Goal: Task Accomplishment & Management: Complete application form

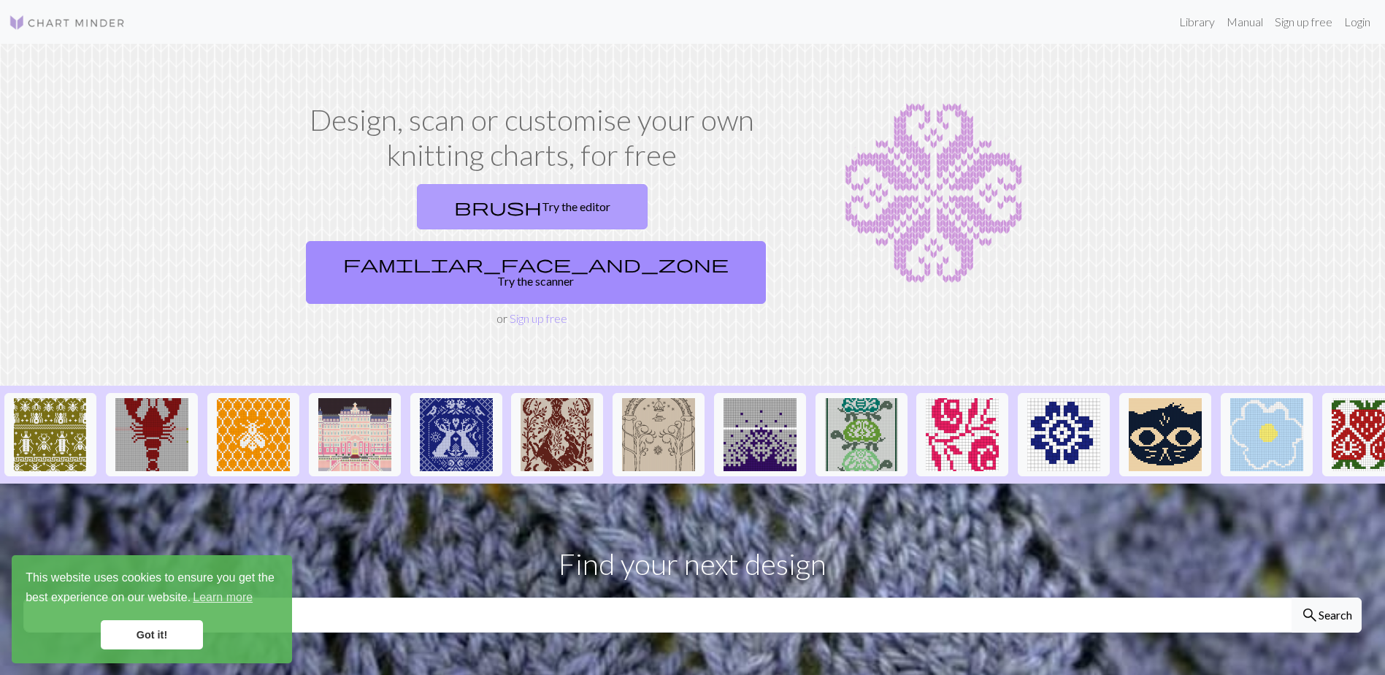
click at [470, 222] on link "brush Try the editor" at bounding box center [532, 206] width 231 height 45
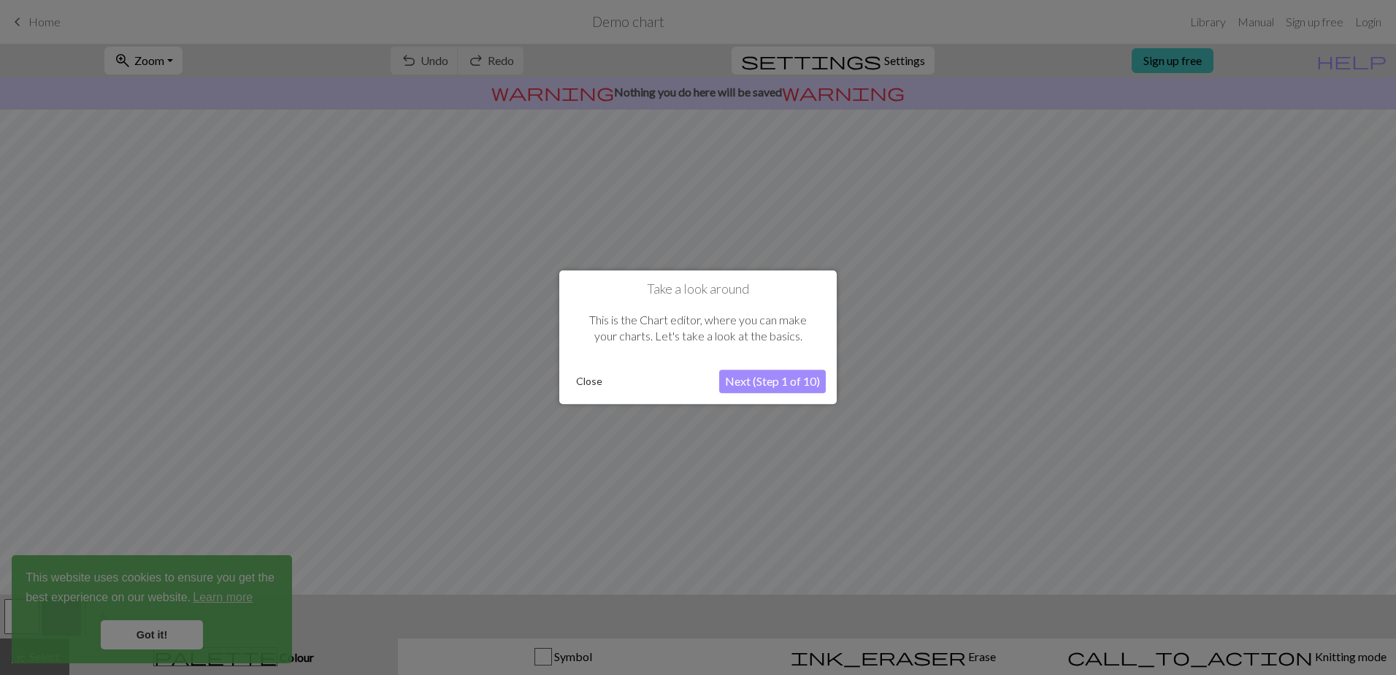
click at [587, 378] on button "Close" at bounding box center [589, 382] width 38 height 22
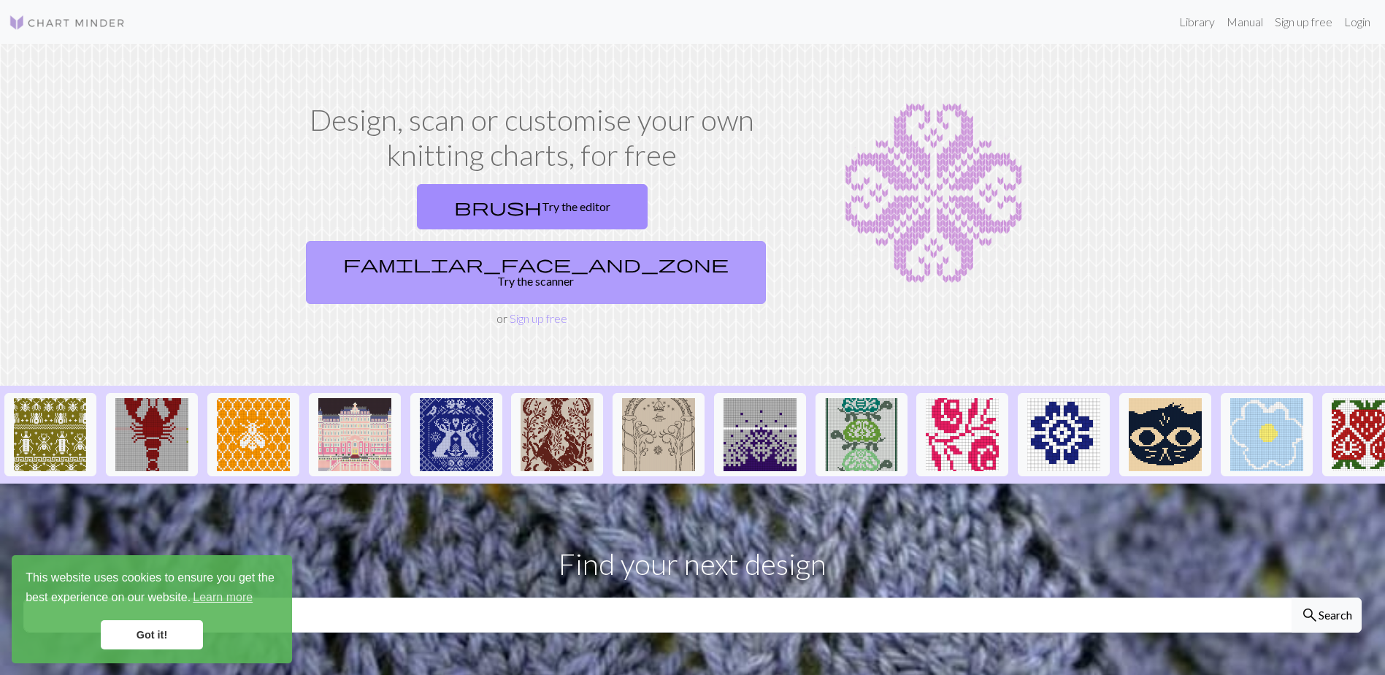
click at [656, 241] on link "familiar_face_and_zone Try the scanner" at bounding box center [536, 272] width 460 height 63
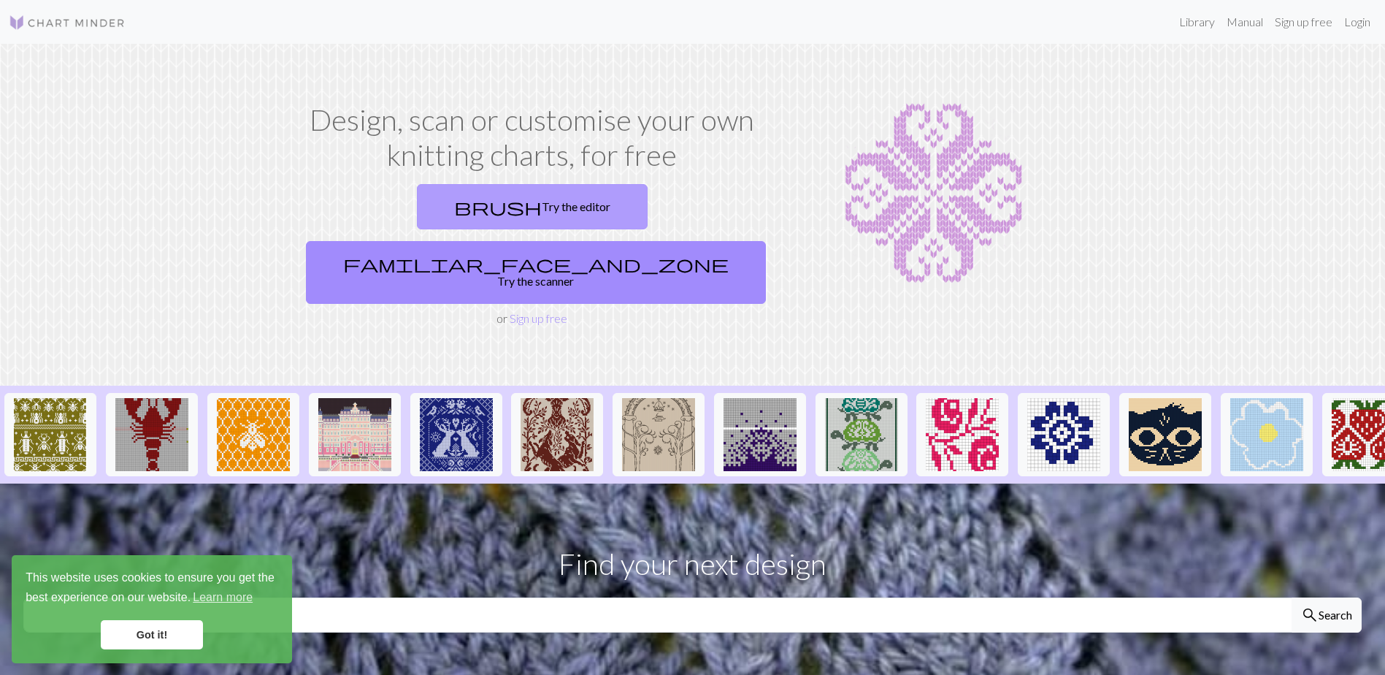
click at [450, 196] on link "brush Try the editor" at bounding box center [532, 206] width 231 height 45
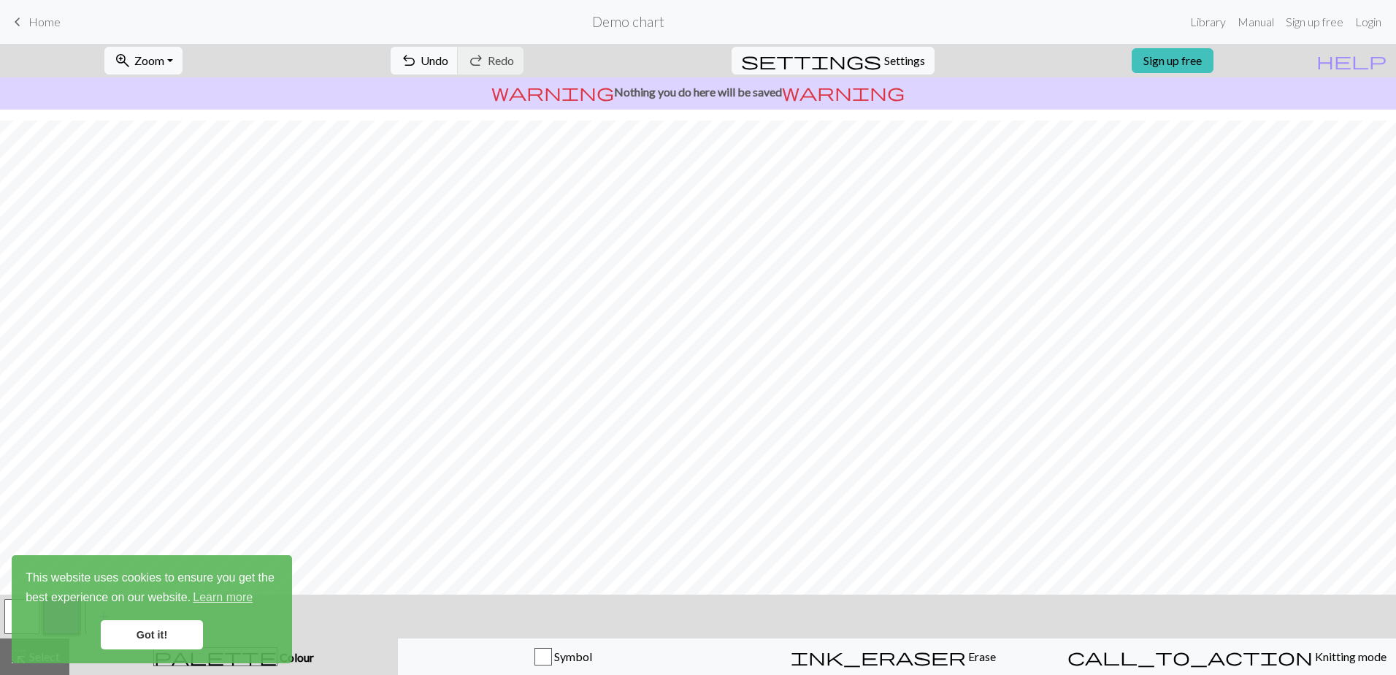
scroll to position [59, 0]
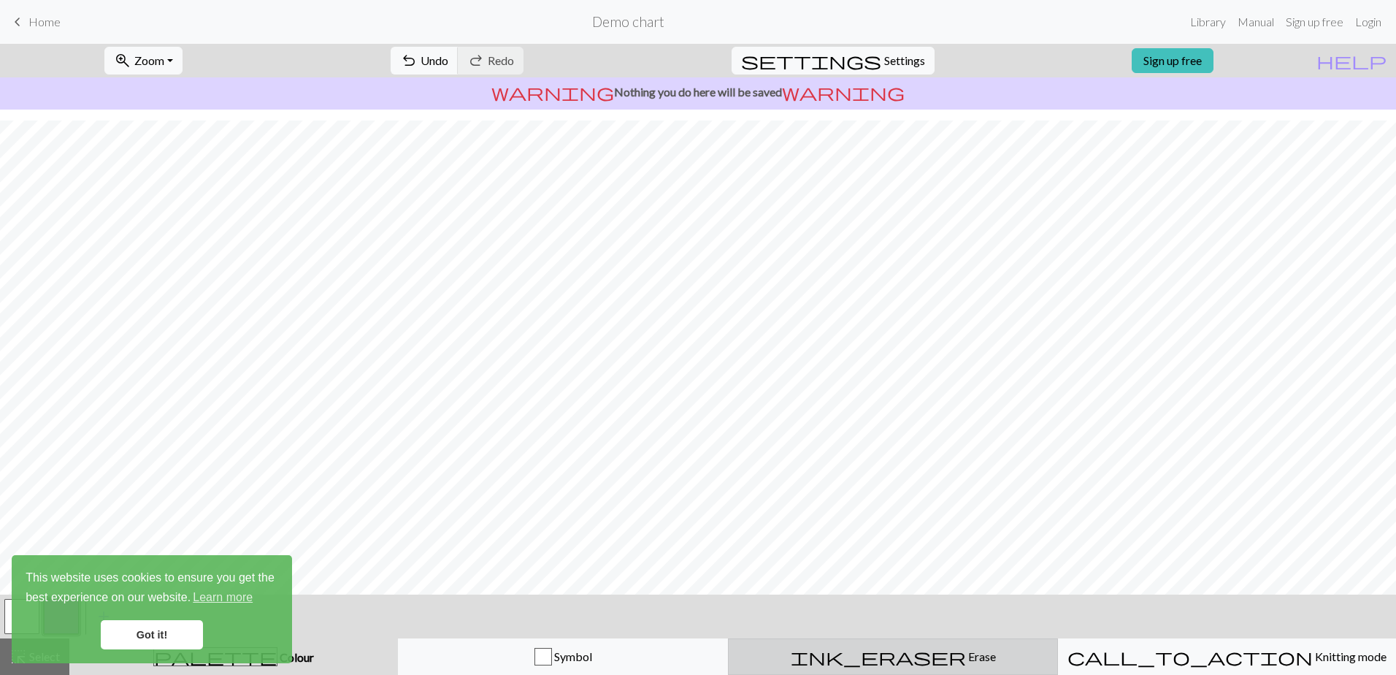
click at [952, 651] on div "ink_eraser Erase Erase" at bounding box center [893, 657] width 311 height 18
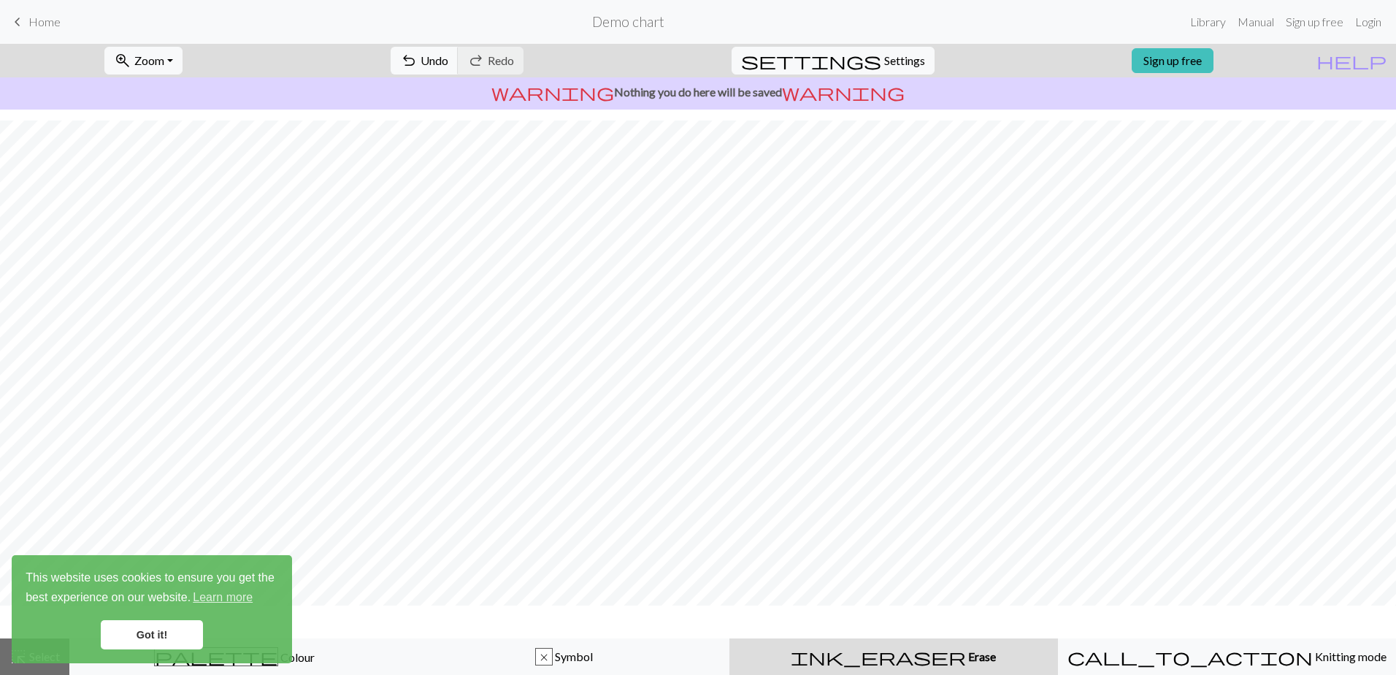
scroll to position [15, 0]
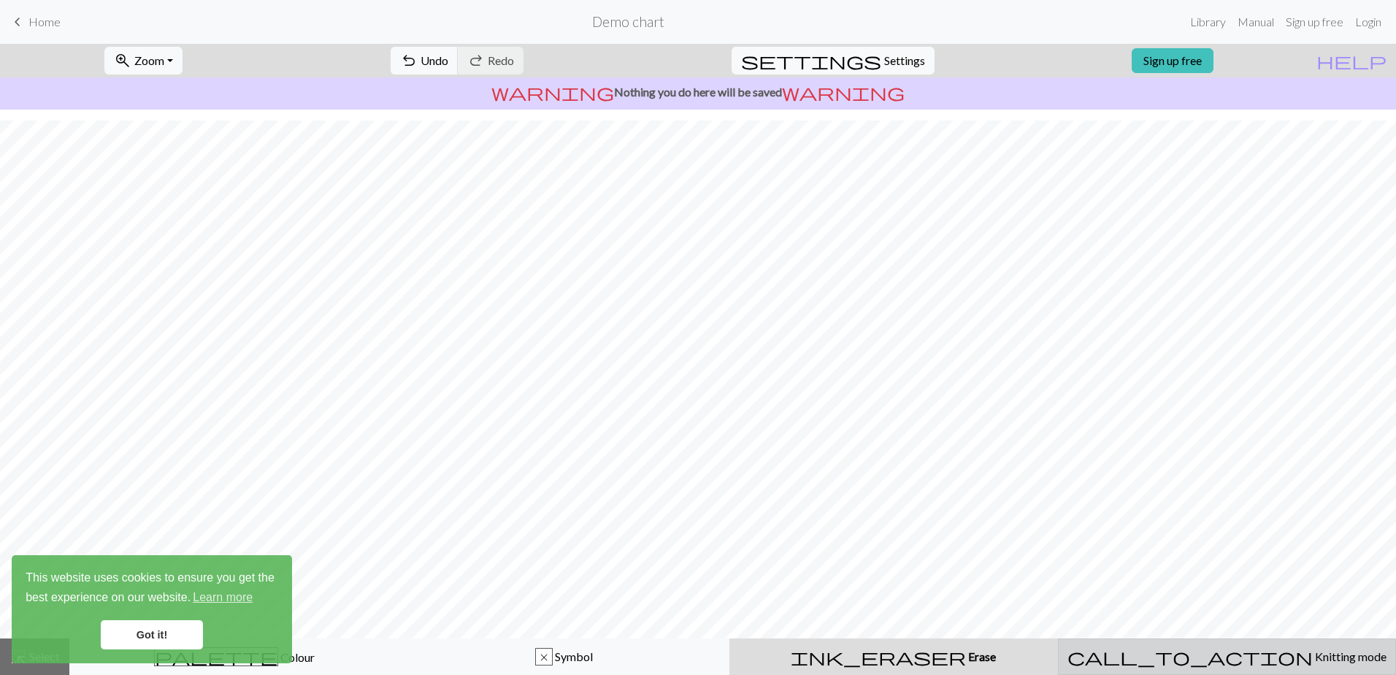
click at [1197, 651] on span "call_to_action" at bounding box center [1190, 656] width 245 height 20
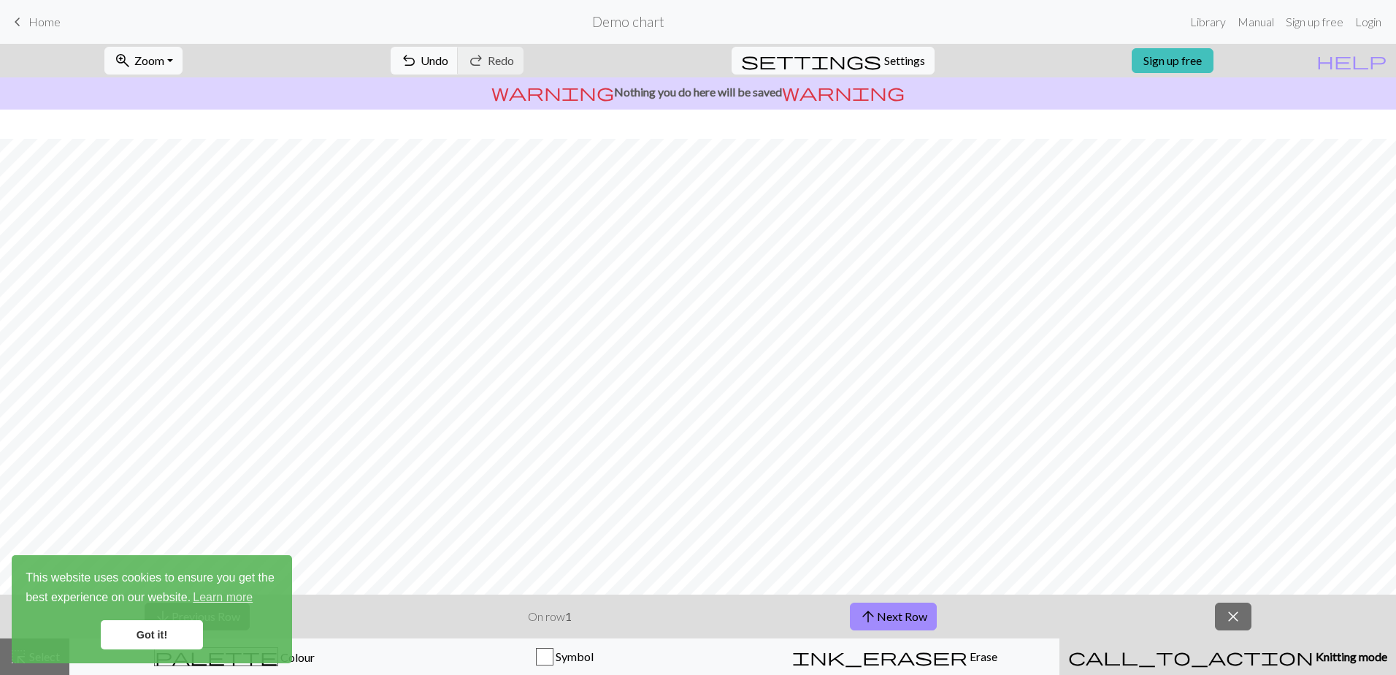
scroll to position [59, 0]
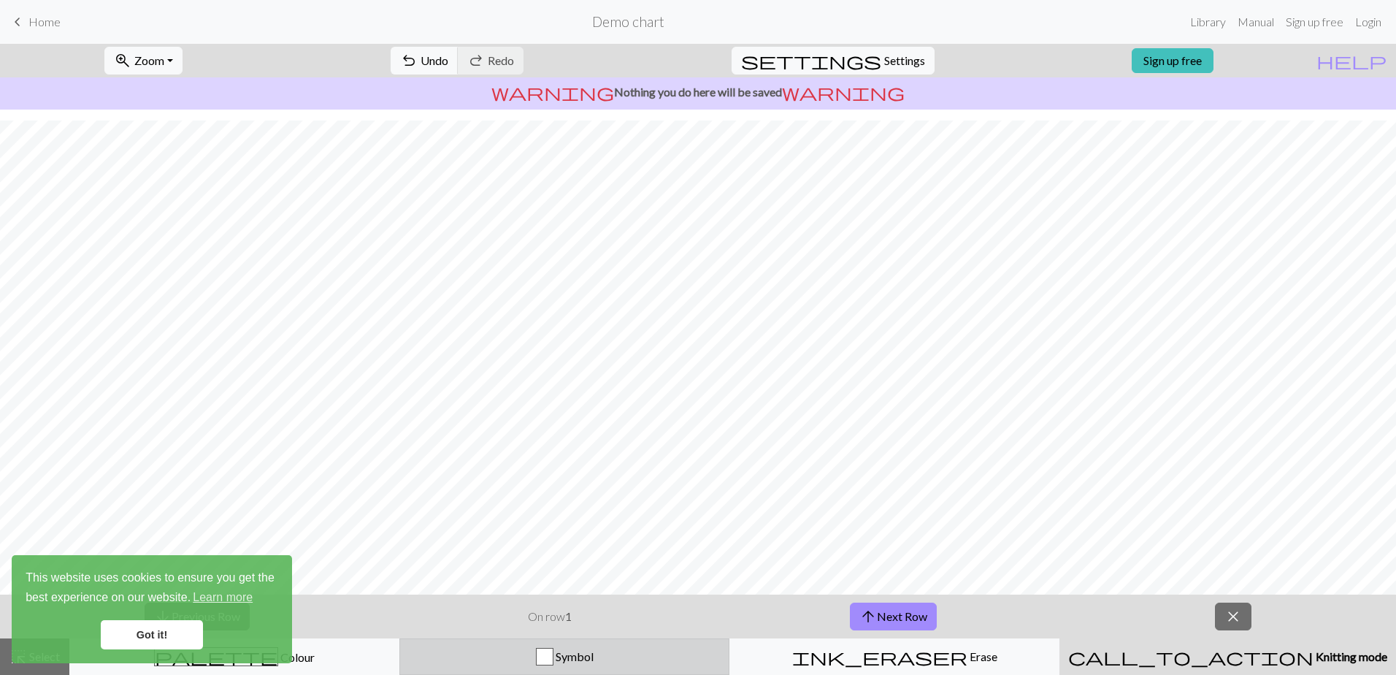
click at [560, 649] on div "Symbol" at bounding box center [564, 657] width 311 height 18
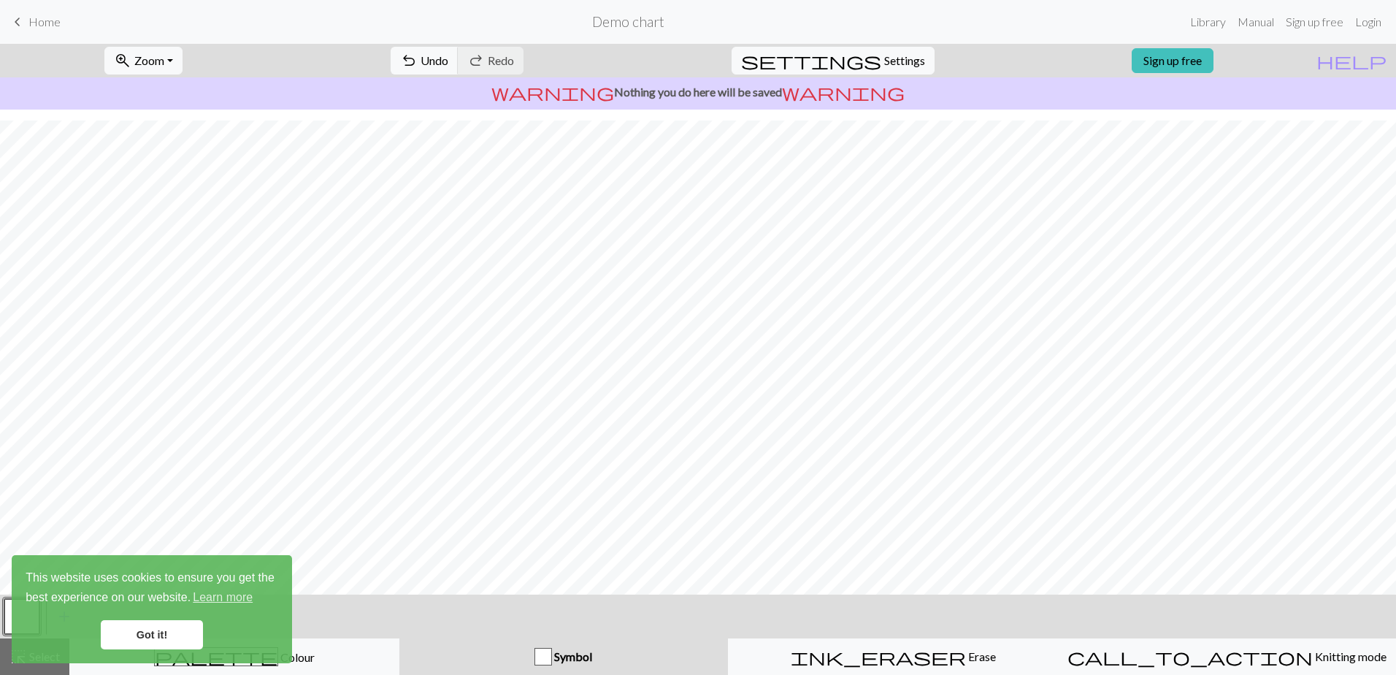
click at [192, 627] on link "Got it!" at bounding box center [152, 634] width 102 height 29
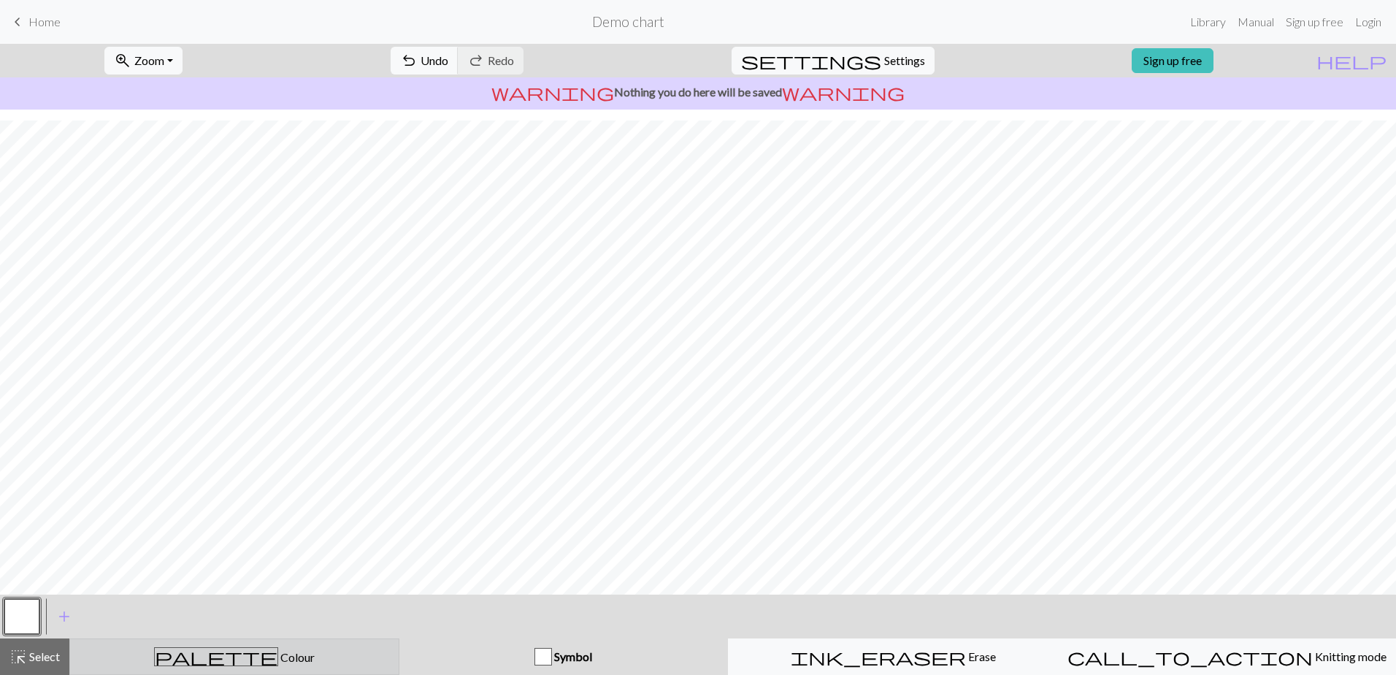
click at [349, 654] on div "palette Colour Colour" at bounding box center [234, 656] width 311 height 19
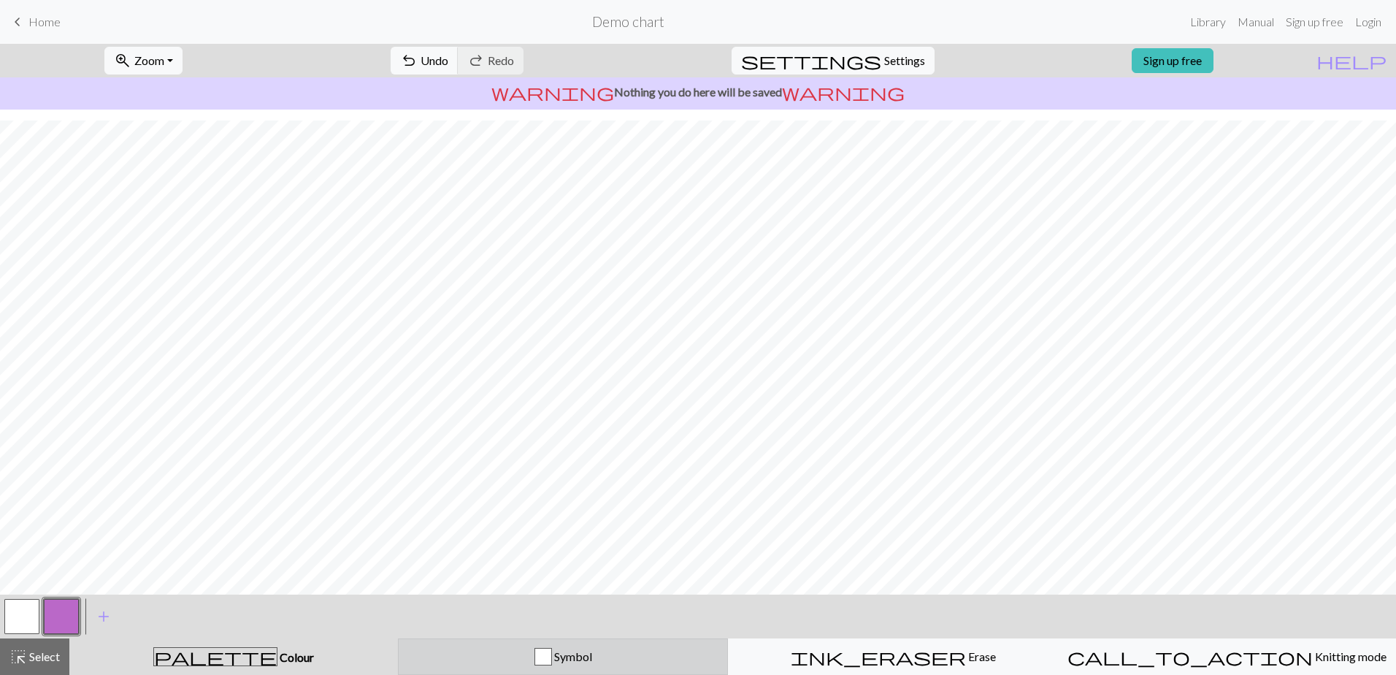
click at [506, 660] on div "Symbol" at bounding box center [563, 657] width 311 height 18
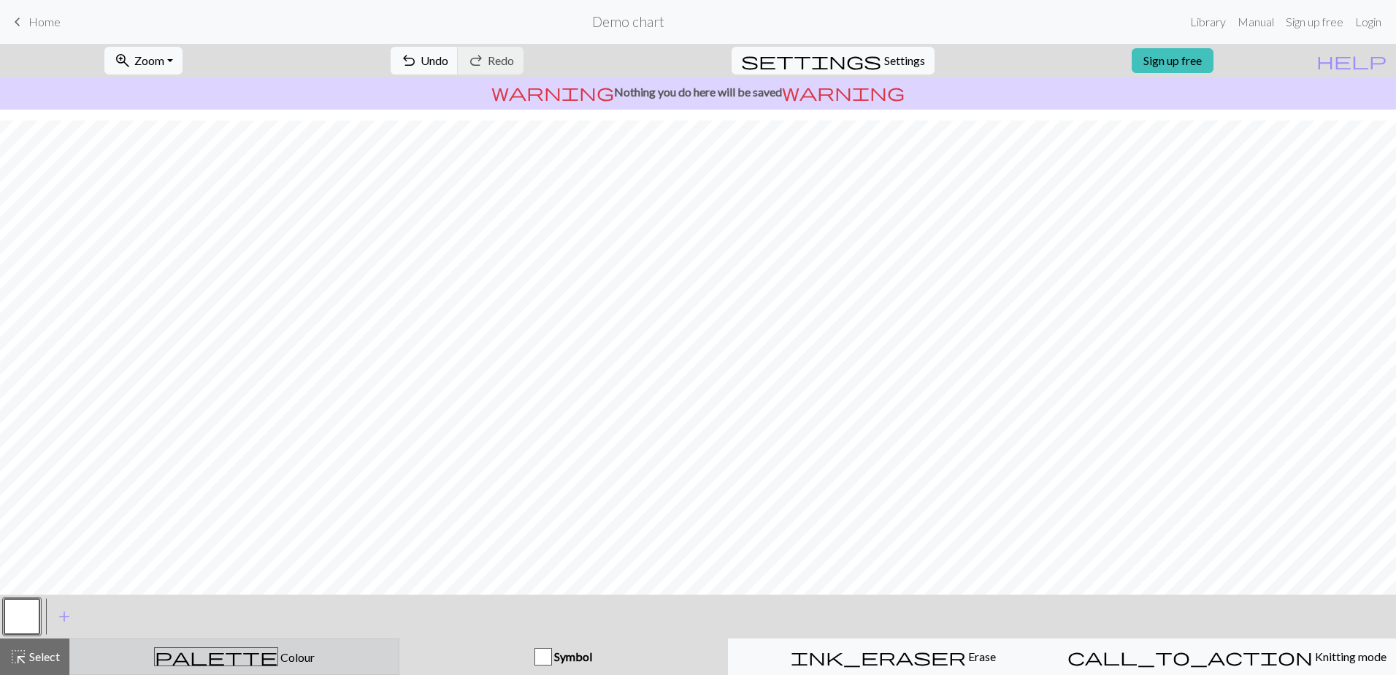
click at [341, 646] on button "palette Colour Colour" at bounding box center [234, 656] width 330 height 37
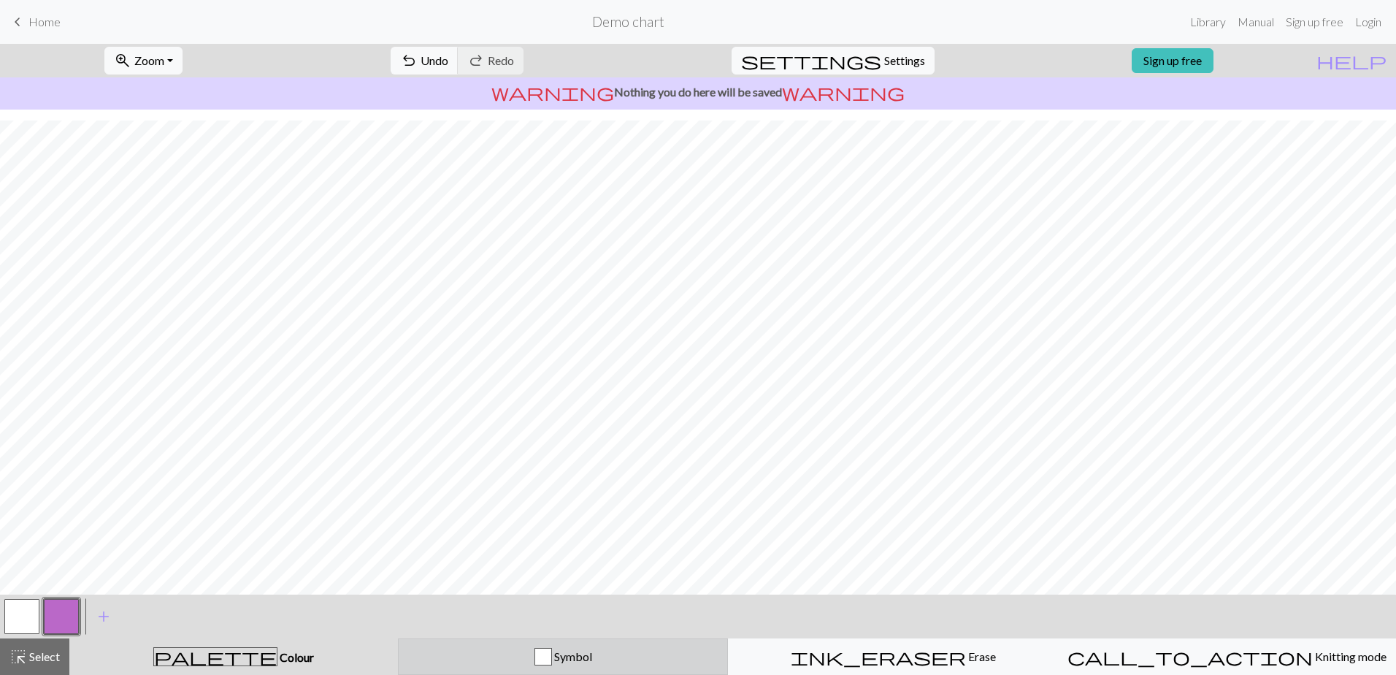
click at [521, 649] on div "Symbol" at bounding box center [563, 657] width 311 height 18
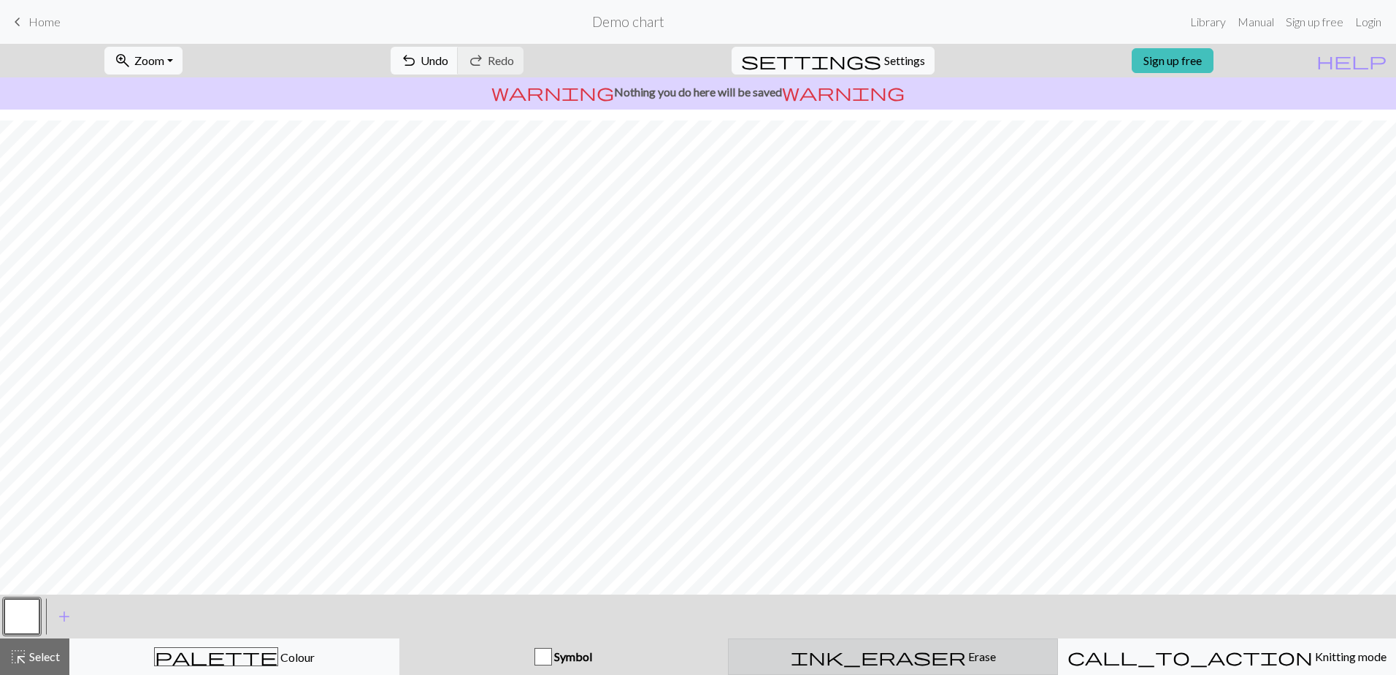
click at [773, 650] on div "ink_eraser Erase Erase" at bounding box center [893, 657] width 311 height 18
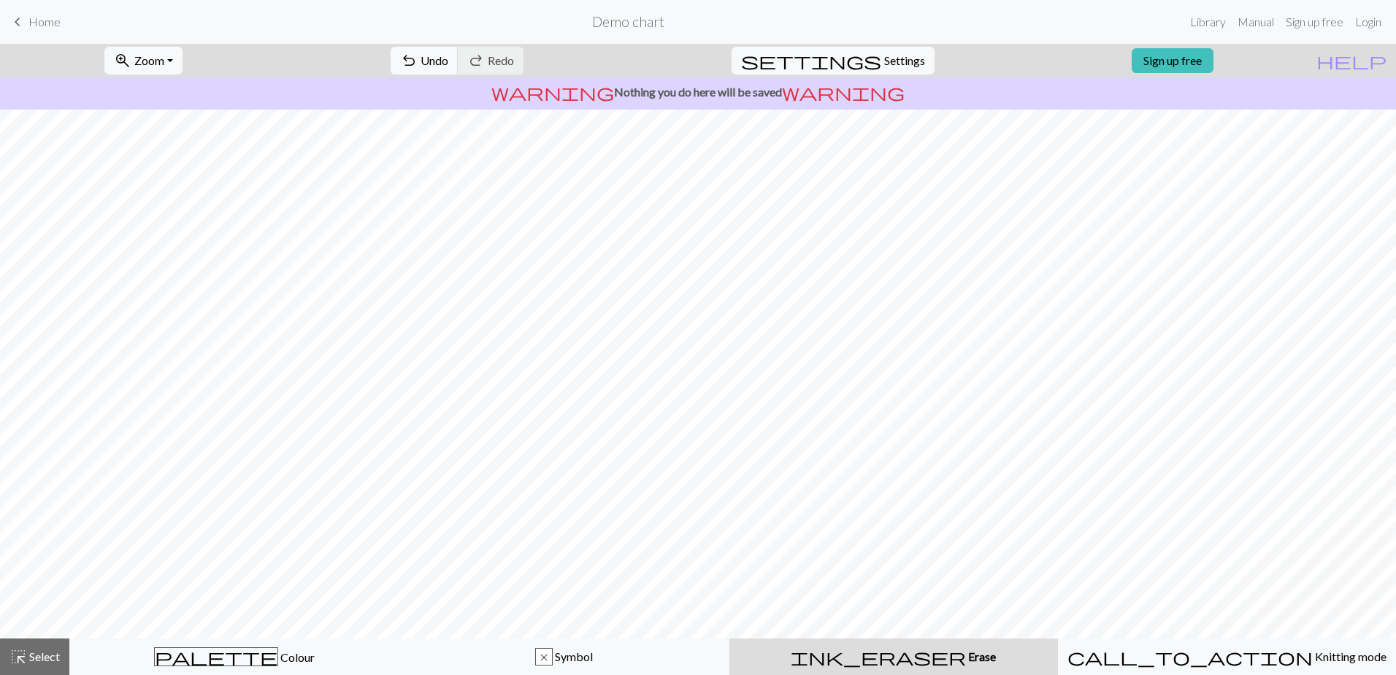
scroll to position [0, 0]
drag, startPoint x: 31, startPoint y: 29, endPoint x: 53, endPoint y: 34, distance: 22.5
click at [31, 29] on link "keyboard_arrow_left Home" at bounding box center [35, 21] width 52 height 25
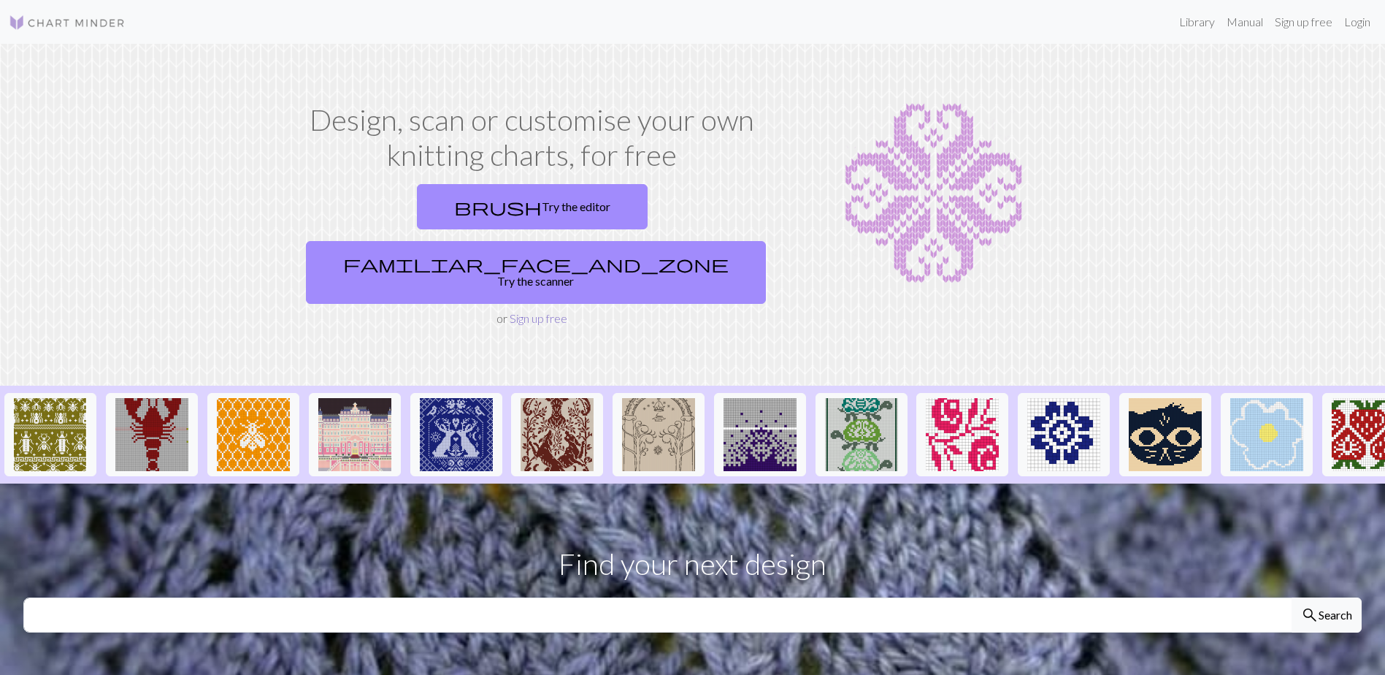
click at [546, 311] on link "Sign up free" at bounding box center [539, 318] width 58 height 14
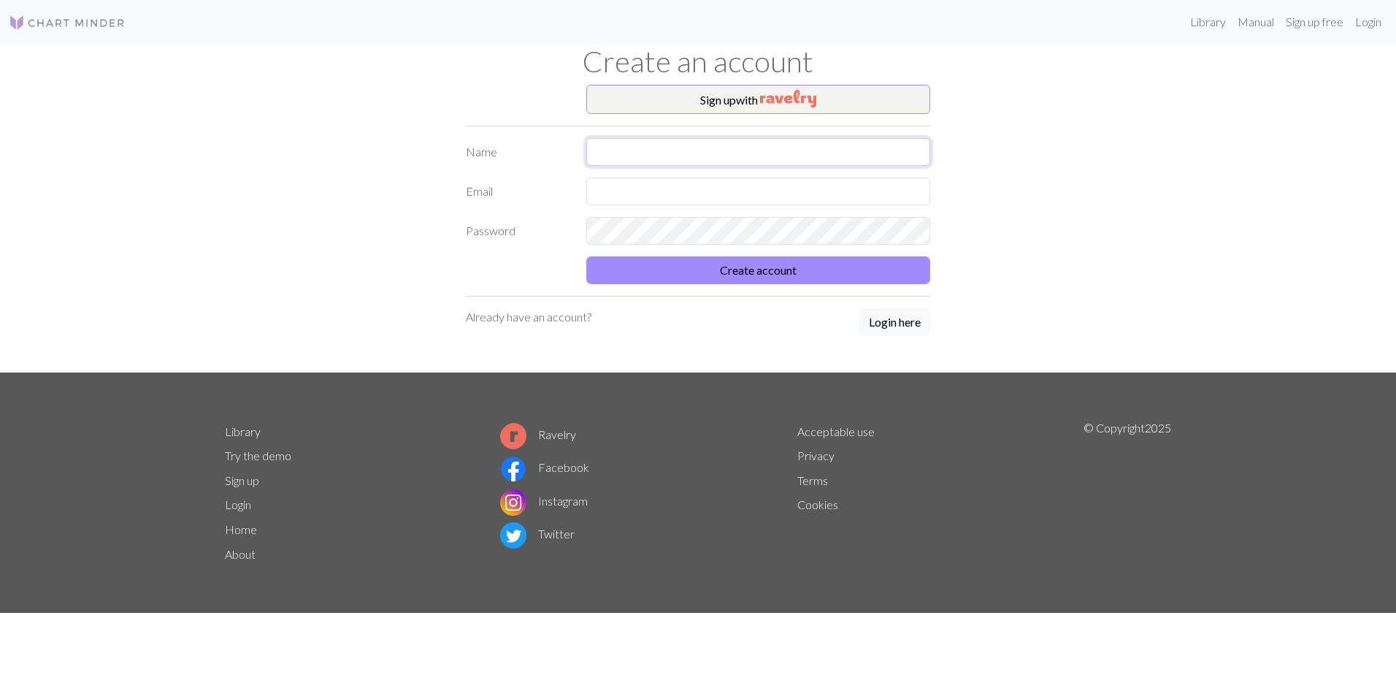
click at [756, 160] on input "text" at bounding box center [758, 152] width 344 height 28
type input "[PERSON_NAME]"
type input "[EMAIL_ADDRESS][DOMAIN_NAME]"
click at [586, 256] on button "Create account" at bounding box center [758, 270] width 344 height 28
click at [732, 251] on form "Name [PERSON_NAME] Email [EMAIL_ADDRESS][DOMAIN_NAME] Password Create account" at bounding box center [698, 211] width 465 height 146
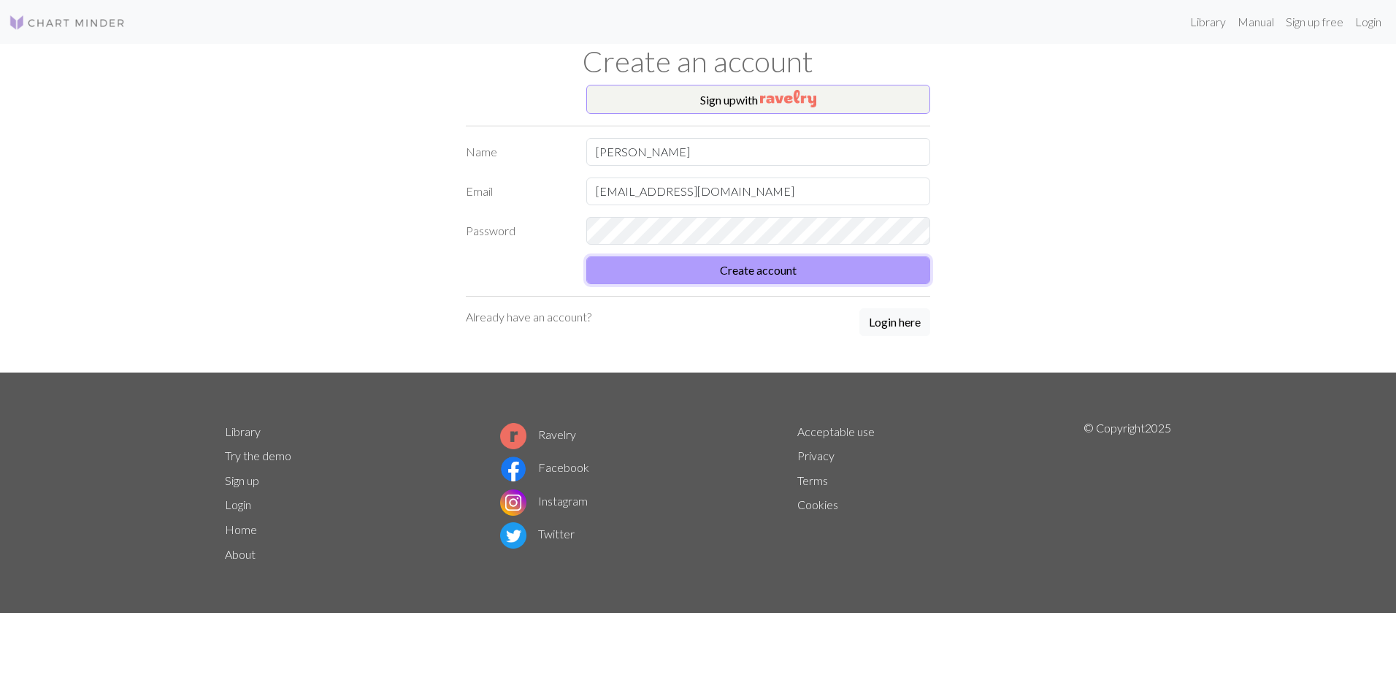
click at [738, 276] on button "Create account" at bounding box center [758, 270] width 344 height 28
click at [822, 268] on button "Create account" at bounding box center [758, 270] width 344 height 28
click at [799, 270] on button "Create account" at bounding box center [758, 270] width 344 height 28
click at [727, 134] on div "Sign up with Name [PERSON_NAME] Email [EMAIL_ADDRESS][DOMAIN_NAME] Password Cre…" at bounding box center [698, 229] width 482 height 288
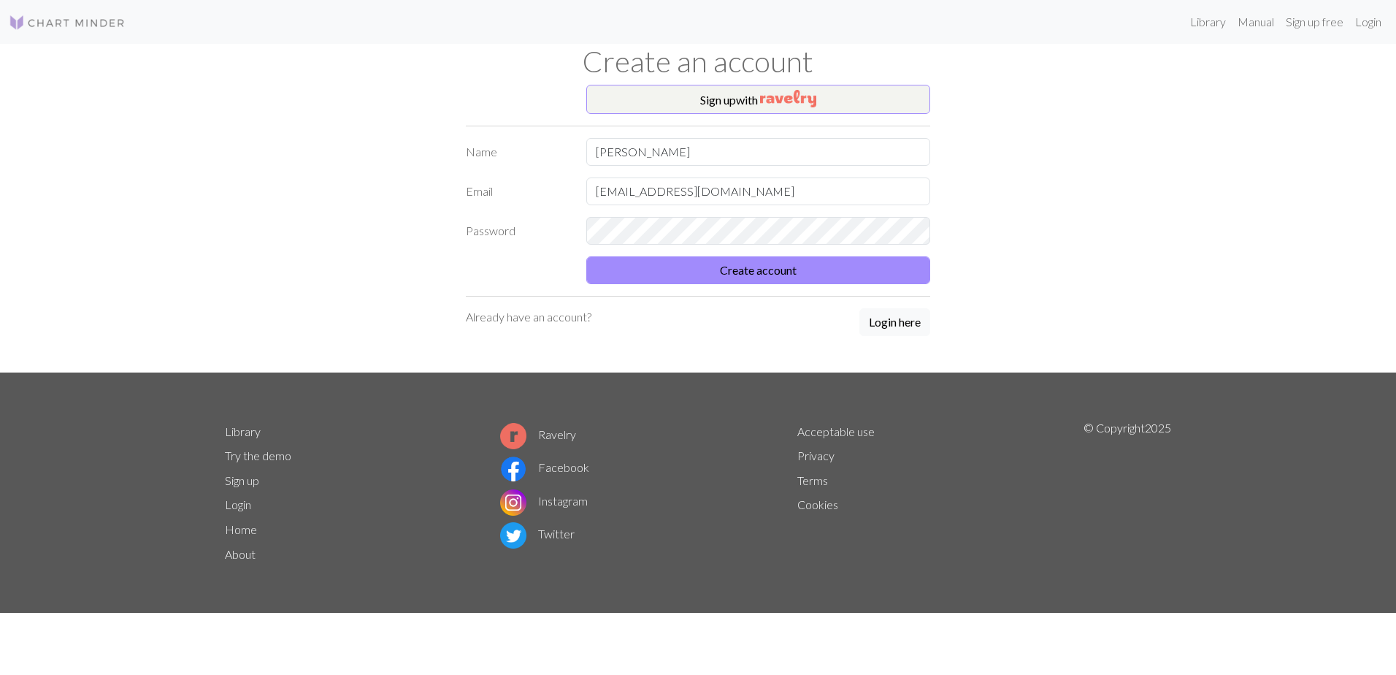
click at [1033, 233] on div "Sign up with Name [PERSON_NAME] Email [EMAIL_ADDRESS][DOMAIN_NAME] Password Cre…" at bounding box center [698, 229] width 964 height 288
click at [801, 213] on form "Name [PERSON_NAME] Email [EMAIL_ADDRESS][DOMAIN_NAME] Password Create account" at bounding box center [698, 211] width 465 height 146
click at [801, 186] on input "[EMAIL_ADDRESS][DOMAIN_NAME]" at bounding box center [758, 191] width 344 height 28
click at [809, 149] on input "[PERSON_NAME]" at bounding box center [758, 152] width 344 height 28
click at [1007, 157] on div "Sign up with Name [PERSON_NAME] Email [EMAIL_ADDRESS][DOMAIN_NAME] Password Cre…" at bounding box center [698, 229] width 964 height 288
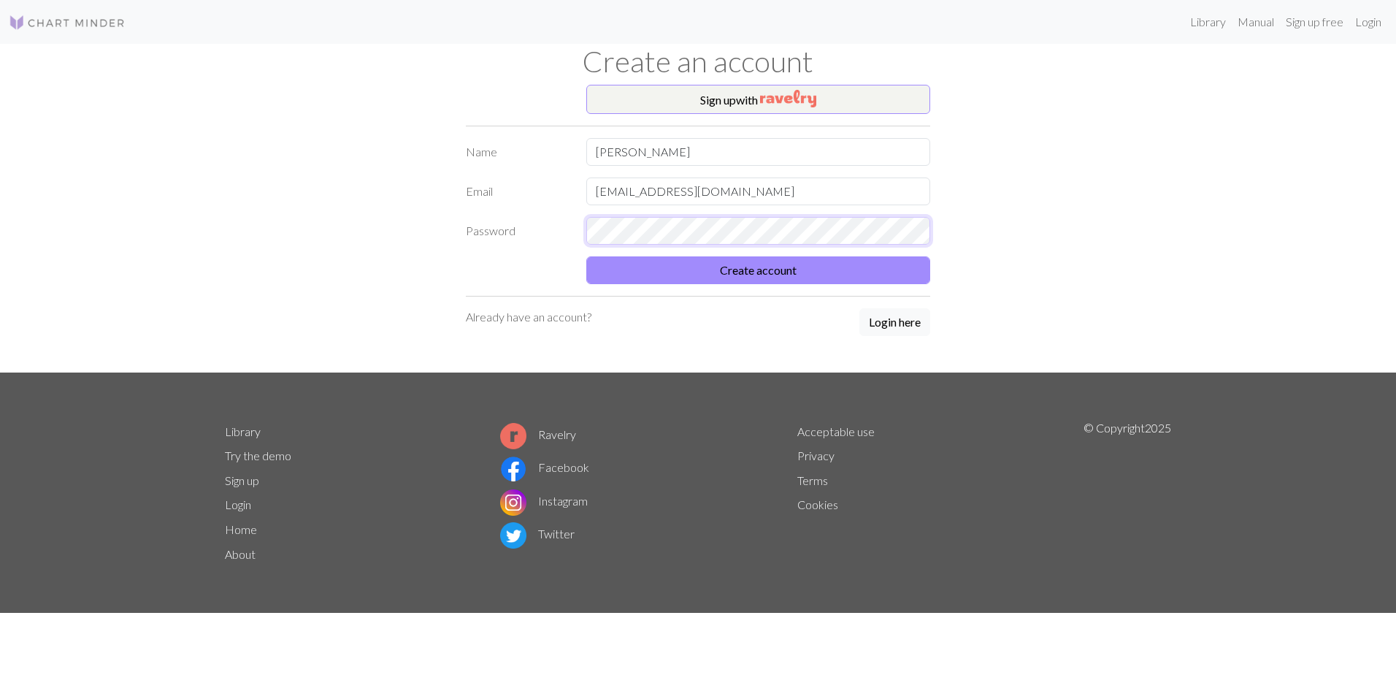
click at [483, 236] on div "Password" at bounding box center [698, 231] width 482 height 28
click at [586, 256] on button "Create account" at bounding box center [758, 270] width 344 height 28
click at [787, 299] on div "Sign up with Name [PERSON_NAME] Email [EMAIL_ADDRESS][DOMAIN_NAME] Password Cre…" at bounding box center [698, 229] width 482 height 288
click at [788, 288] on div "Sign up with Name [PERSON_NAME] Email [EMAIL_ADDRESS][DOMAIN_NAME] Password Cre…" at bounding box center [698, 229] width 482 height 288
click at [798, 275] on button "Create account" at bounding box center [758, 270] width 344 height 28
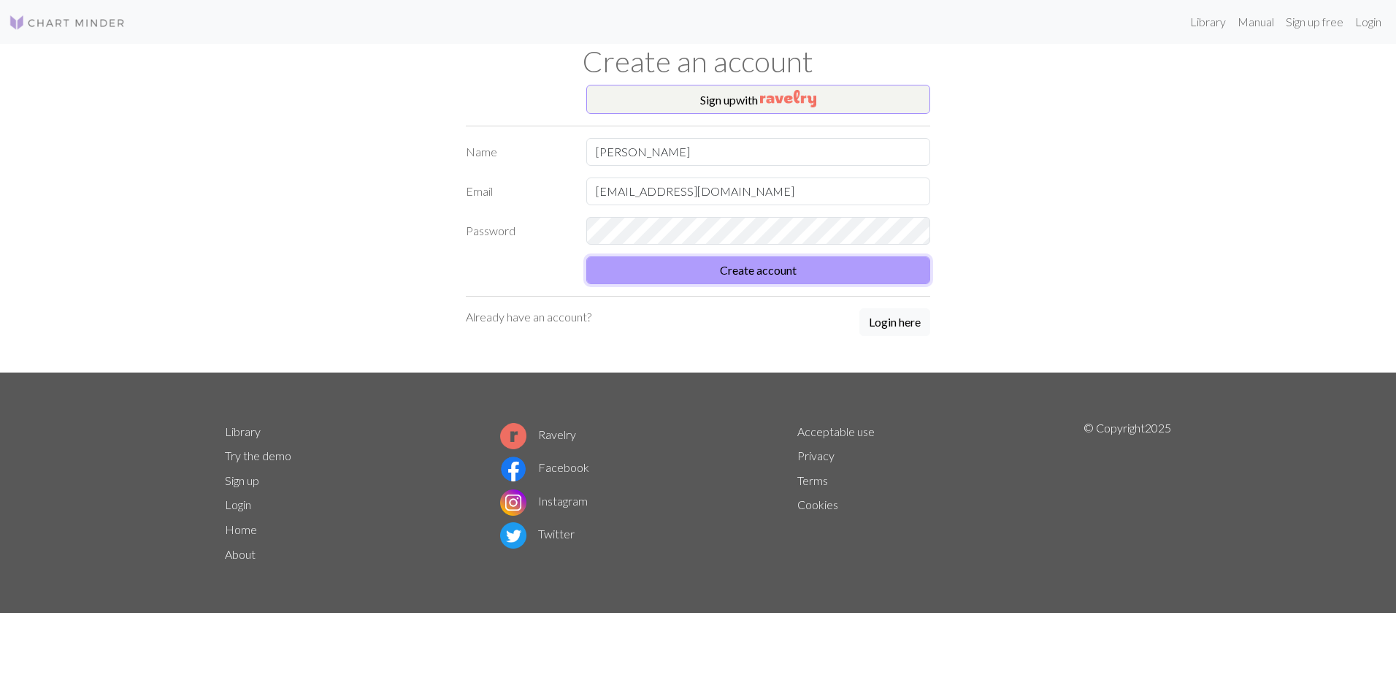
click at [798, 275] on button "Create account" at bounding box center [758, 270] width 344 height 28
click at [786, 102] on img "button" at bounding box center [788, 99] width 56 height 18
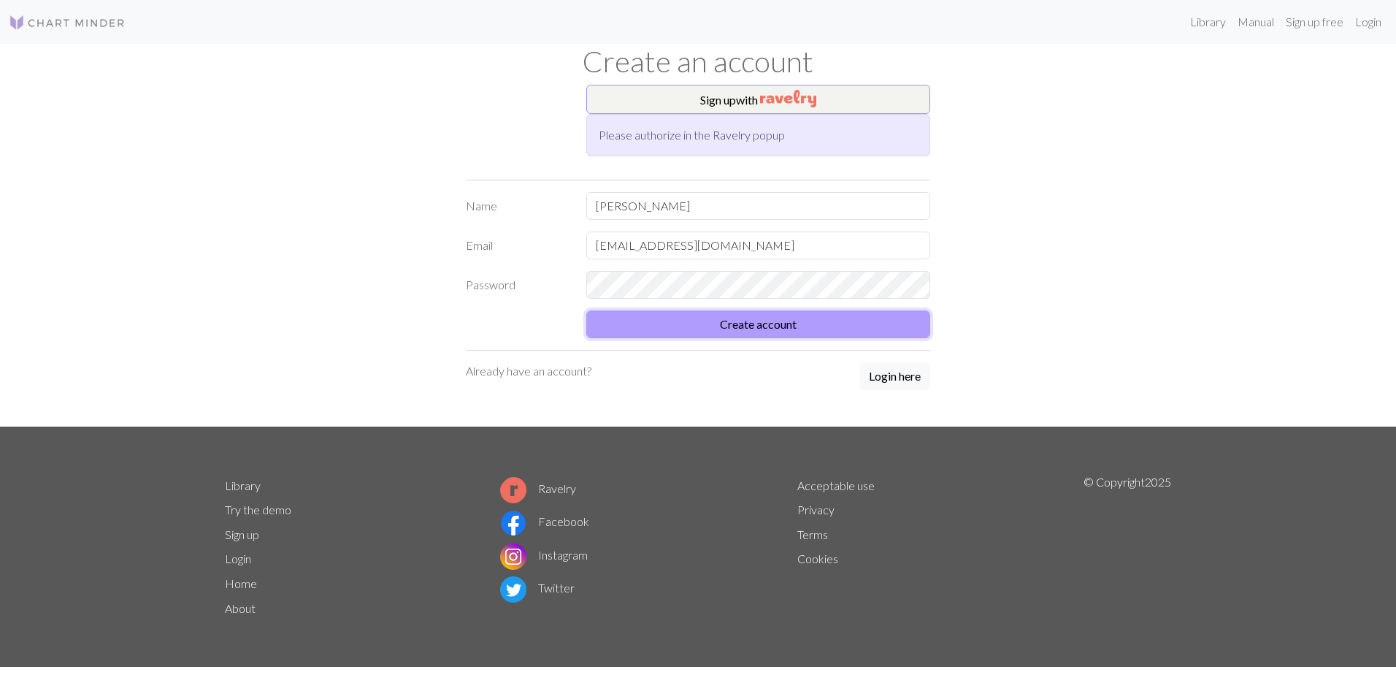
click at [863, 313] on button "Create account" at bounding box center [758, 324] width 344 height 28
click at [88, 25] on img at bounding box center [67, 23] width 117 height 18
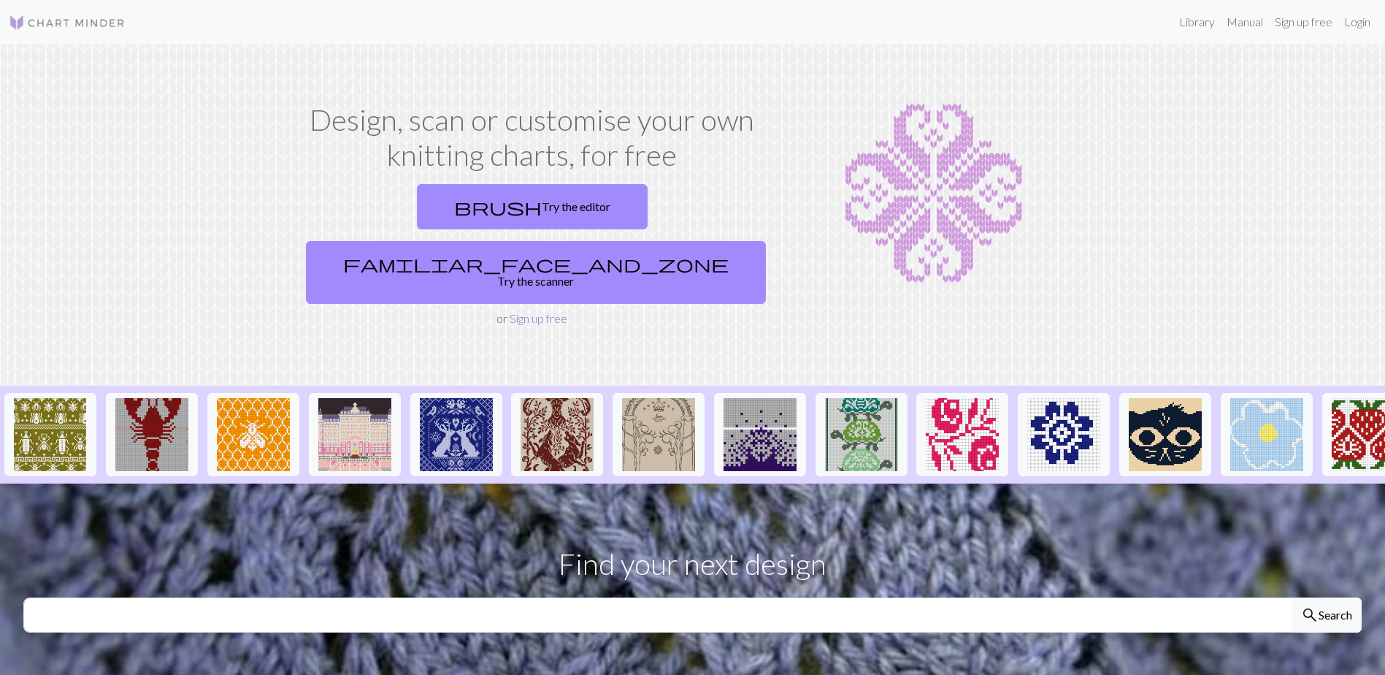
click at [548, 311] on link "Sign up free" at bounding box center [539, 318] width 58 height 14
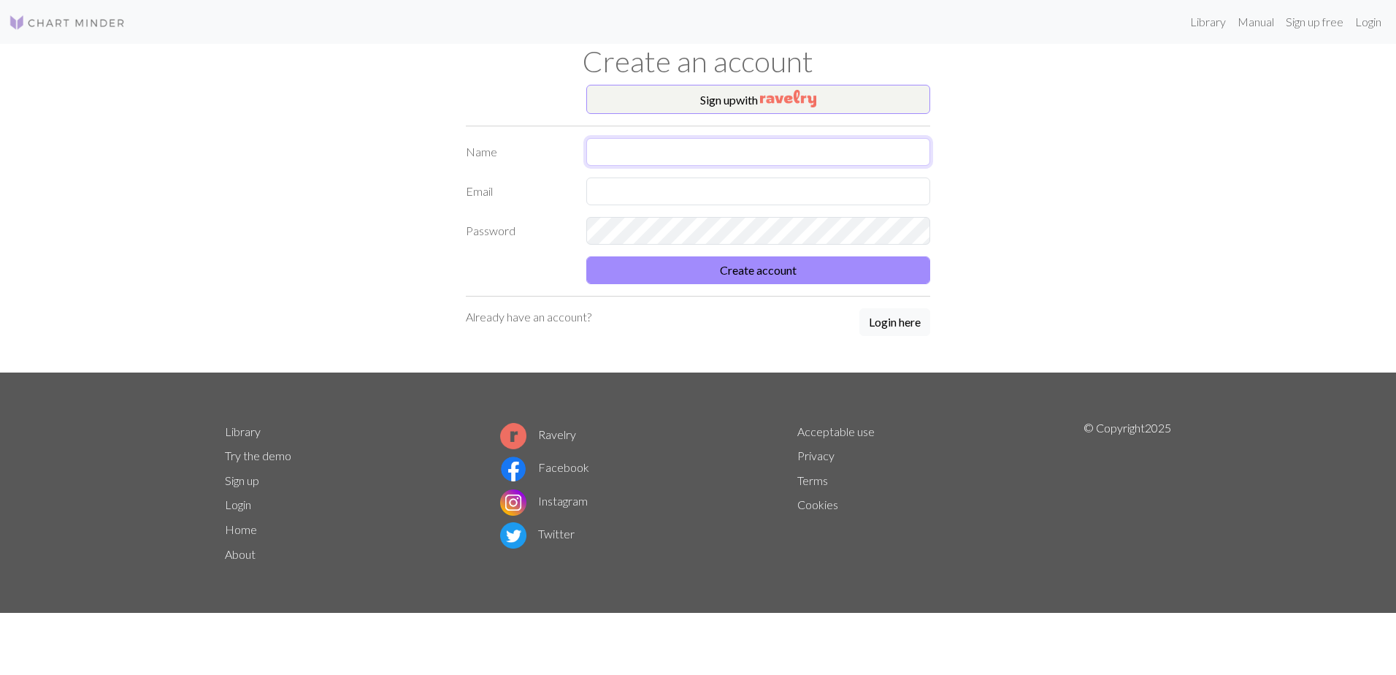
click at [697, 148] on input "text" at bounding box center [758, 152] width 344 height 28
type input "[PERSON_NAME]"
type input "[EMAIL_ADDRESS][DOMAIN_NAME]"
drag, startPoint x: 716, startPoint y: 148, endPoint x: 383, endPoint y: 150, distance: 333.8
click at [453, 150] on div "Sign up with Name [PERSON_NAME] Email [EMAIL_ADDRESS][DOMAIN_NAME] Password Cre…" at bounding box center [698, 229] width 964 height 288
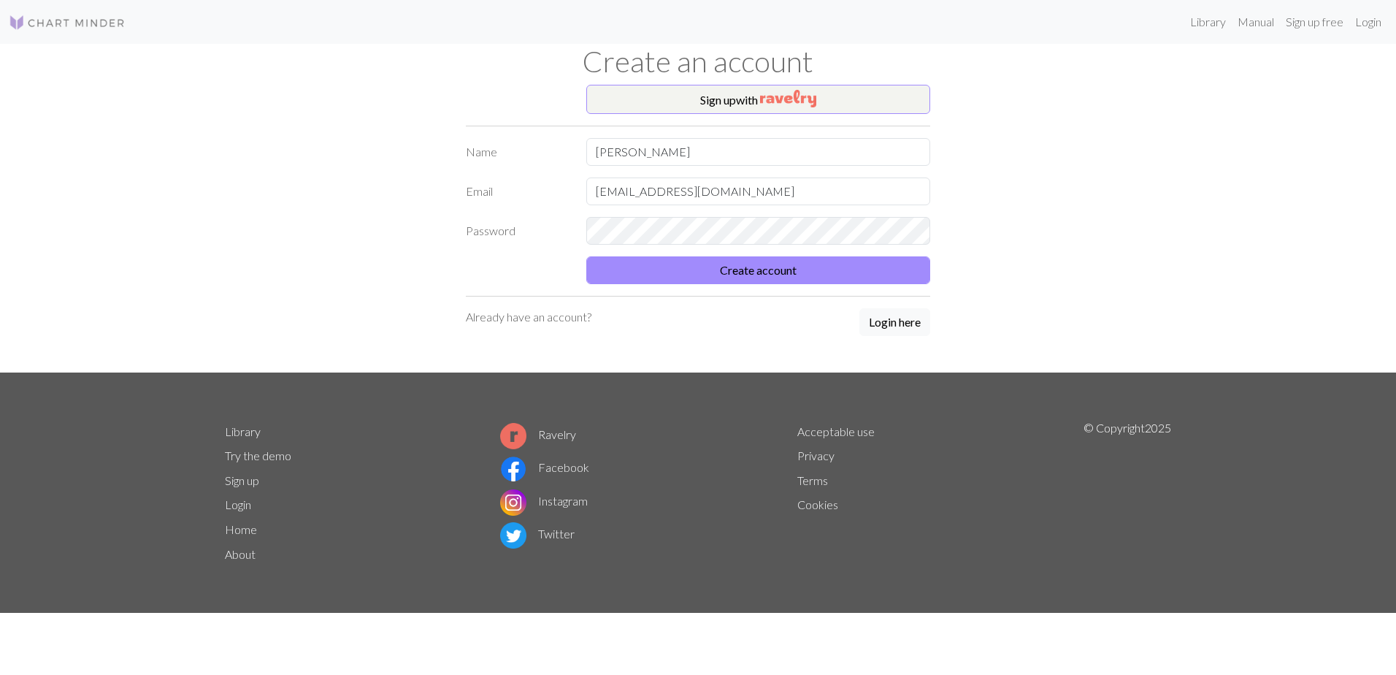
click at [465, 160] on label "Name" at bounding box center [517, 152] width 121 height 28
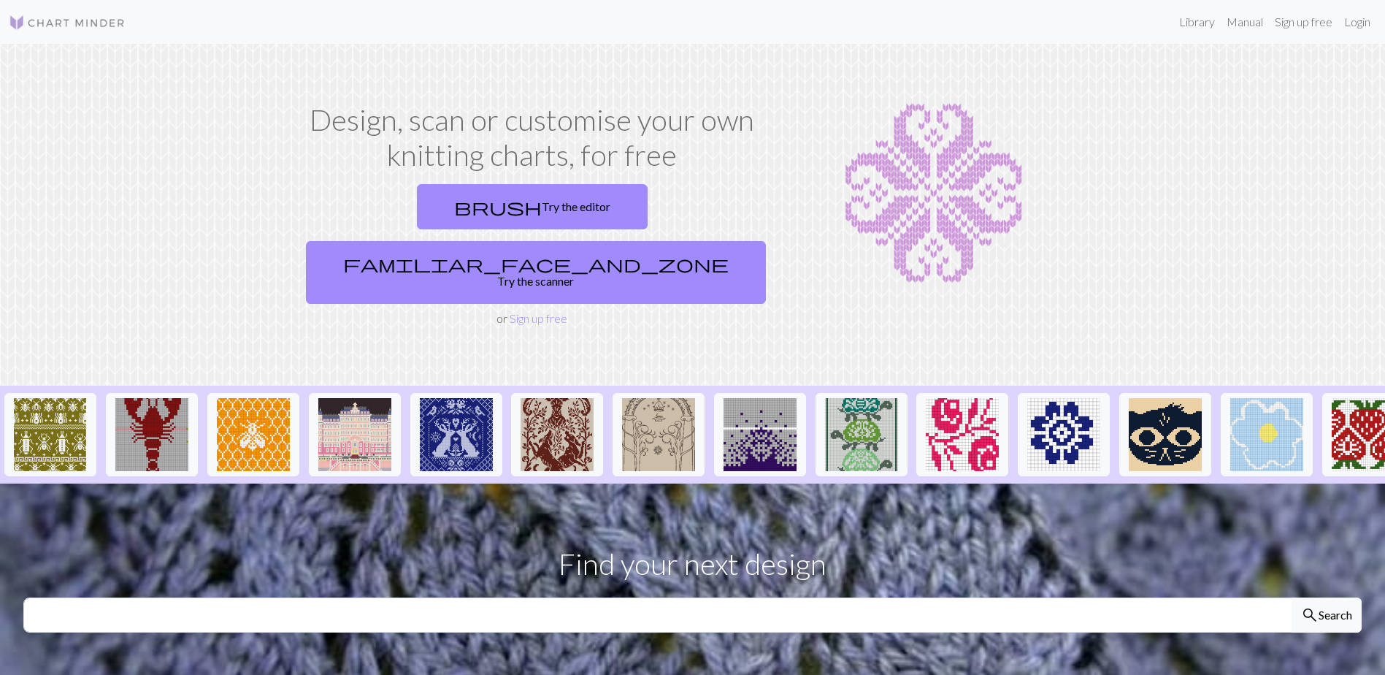
click at [545, 234] on div "brush Try the editor familiar_face_and_zone Try the scanner" at bounding box center [532, 243] width 465 height 131
click at [545, 311] on link "Sign up free" at bounding box center [539, 318] width 58 height 14
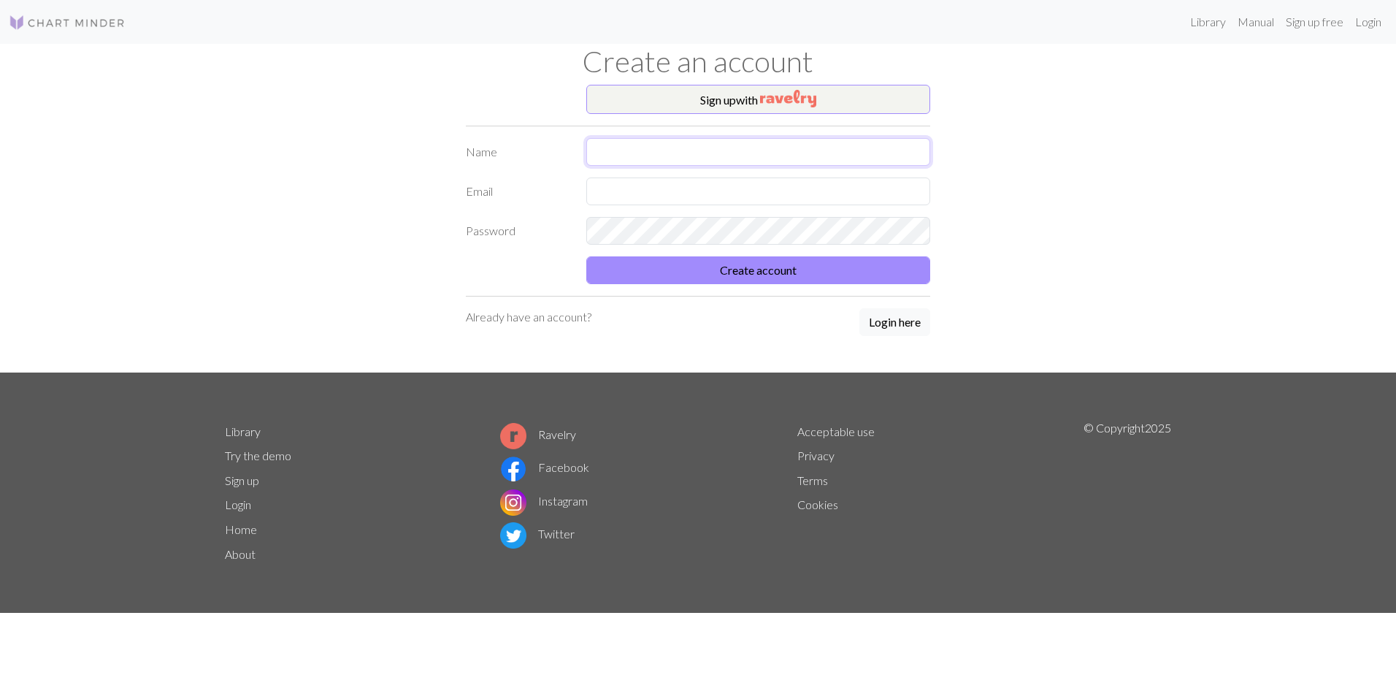
click at [725, 152] on input "text" at bounding box center [758, 152] width 344 height 28
type input "r"
type input "[PERSON_NAME]"
click at [884, 186] on input "text" at bounding box center [758, 191] width 344 height 28
type input "ㅗ"
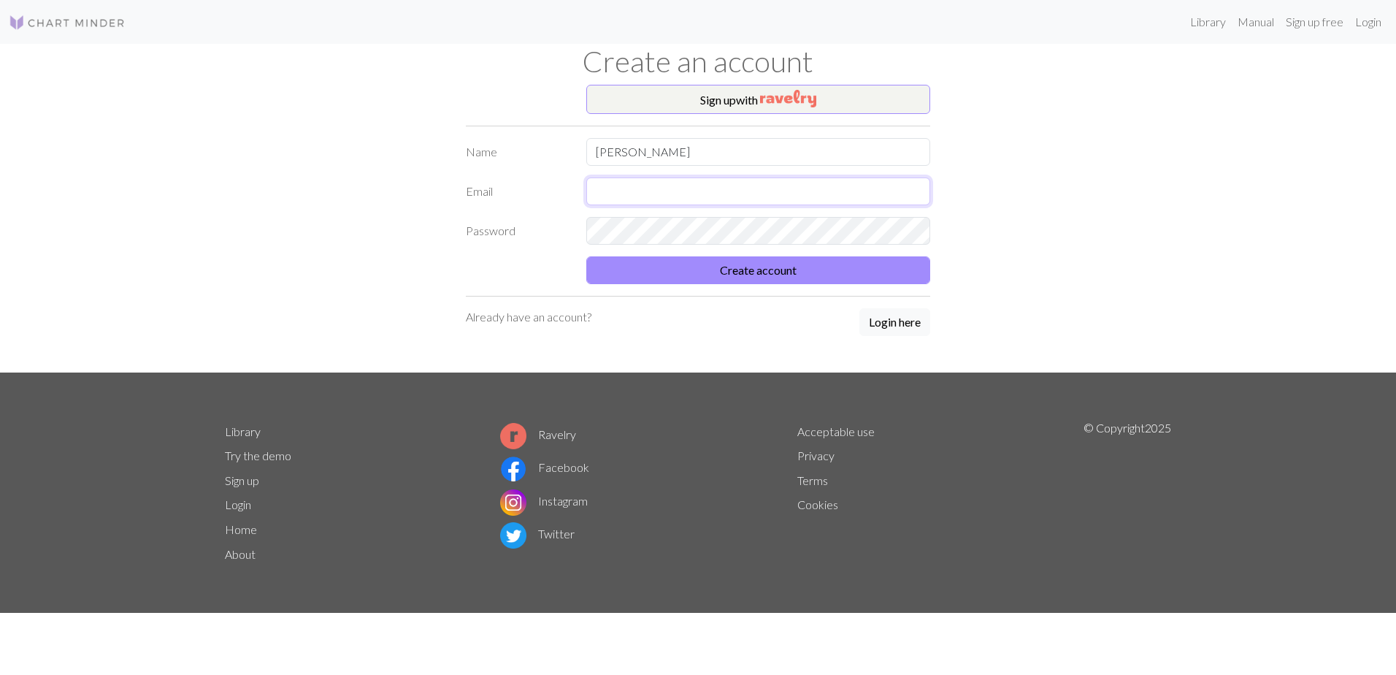
type input "h"
type input "[EMAIL_ADDRESS][DOMAIN_NAME]"
click at [586, 256] on button "Create account" at bounding box center [758, 270] width 344 height 28
click at [844, 259] on button "Create account" at bounding box center [758, 270] width 344 height 28
click at [757, 262] on button "Create account" at bounding box center [758, 270] width 344 height 28
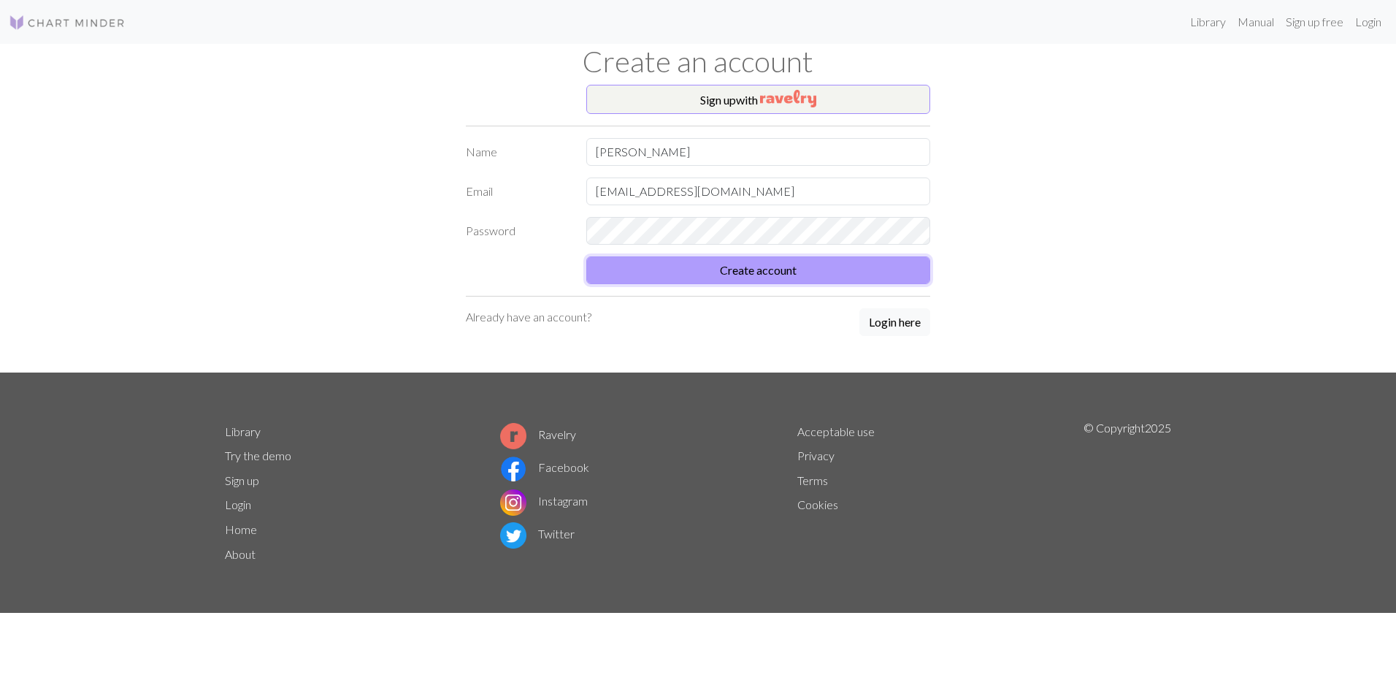
click at [757, 262] on button "Create account" at bounding box center [758, 270] width 344 height 28
click at [798, 274] on button "Create account" at bounding box center [758, 270] width 344 height 28
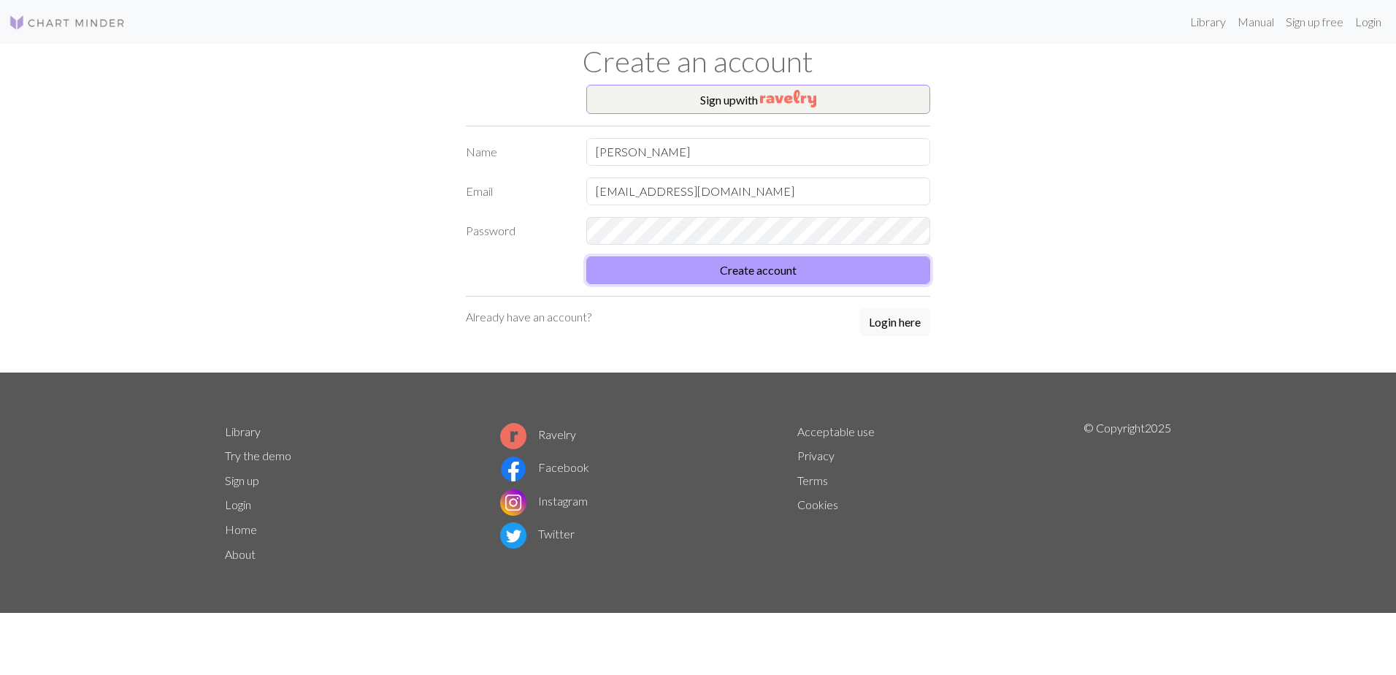
click at [798, 274] on button "Create account" at bounding box center [758, 270] width 344 height 28
click at [883, 332] on button "Login here" at bounding box center [895, 322] width 71 height 28
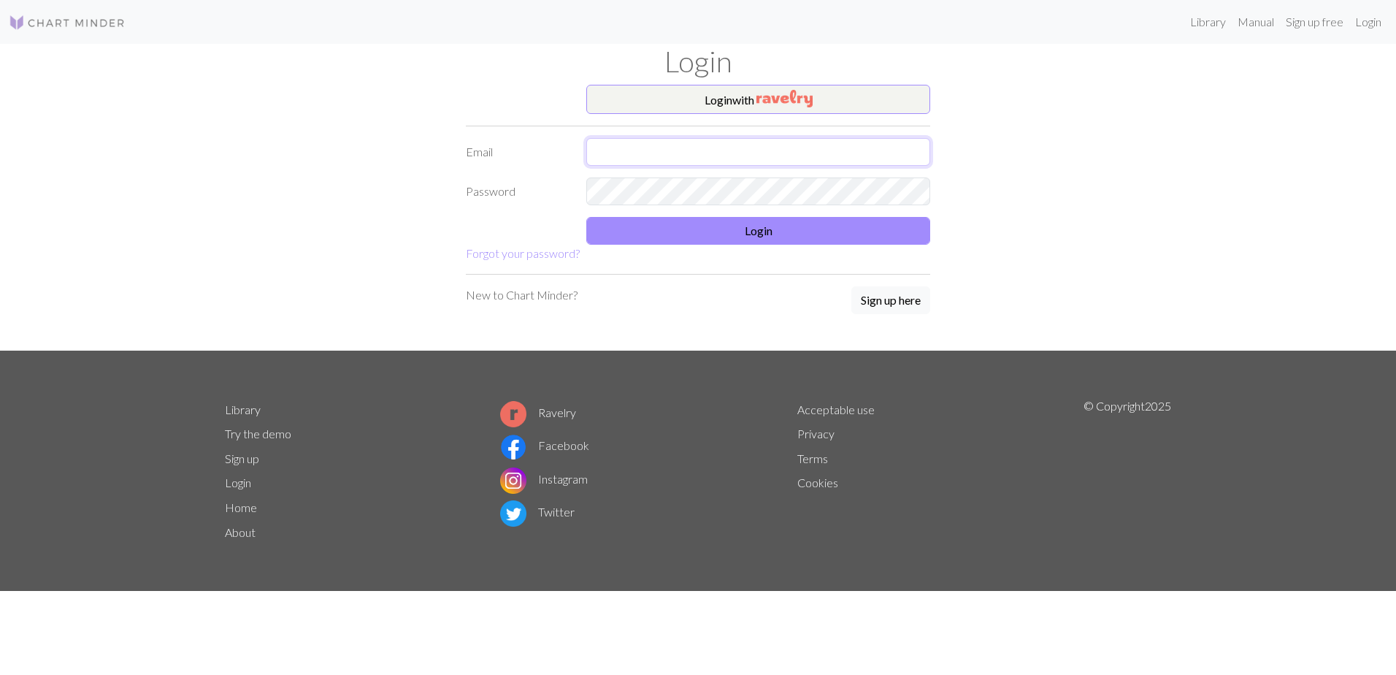
click at [857, 163] on input "text" at bounding box center [758, 152] width 344 height 28
click at [714, 216] on form "Login with Email [EMAIL_ADDRESS][DOMAIN_NAME] Password Login Forgot your passwo…" at bounding box center [698, 173] width 465 height 177
click at [717, 234] on button "Login" at bounding box center [758, 231] width 344 height 28
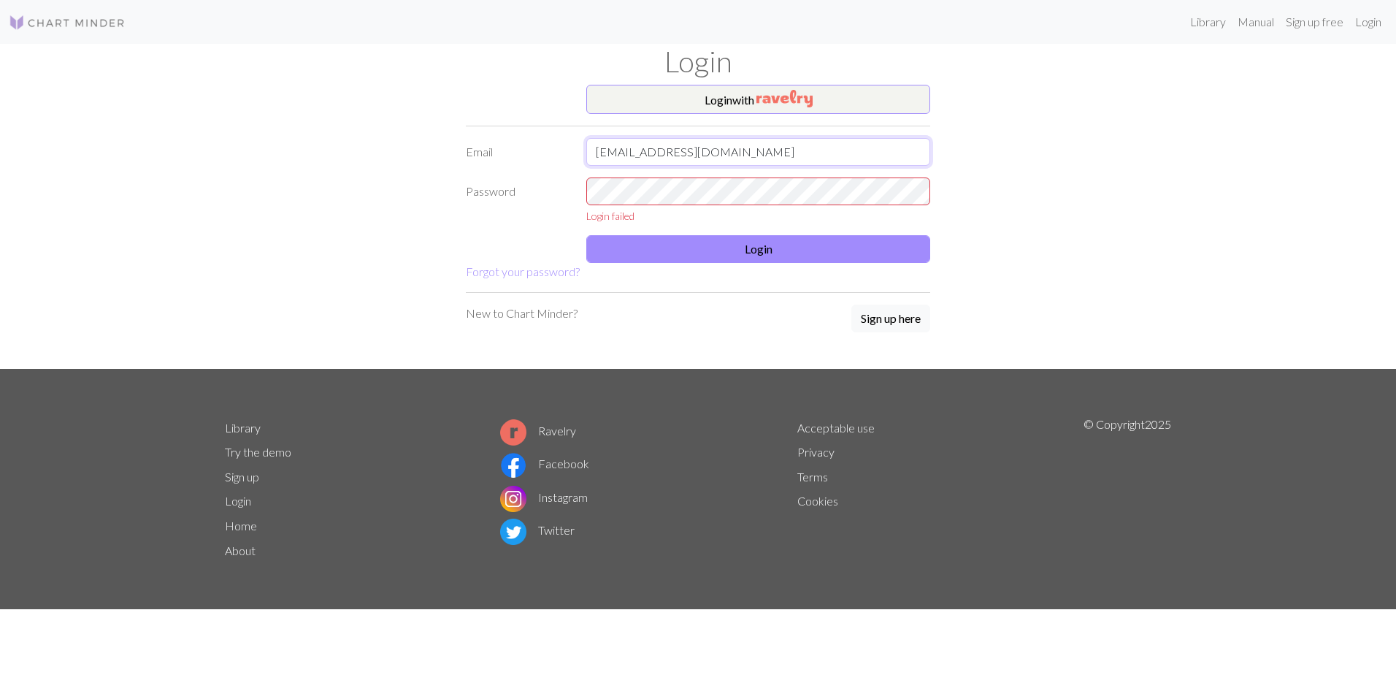
drag, startPoint x: 743, startPoint y: 149, endPoint x: 492, endPoint y: 149, distance: 251.2
click at [492, 149] on div "Email [EMAIL_ADDRESS][DOMAIN_NAME]" at bounding box center [698, 152] width 482 height 28
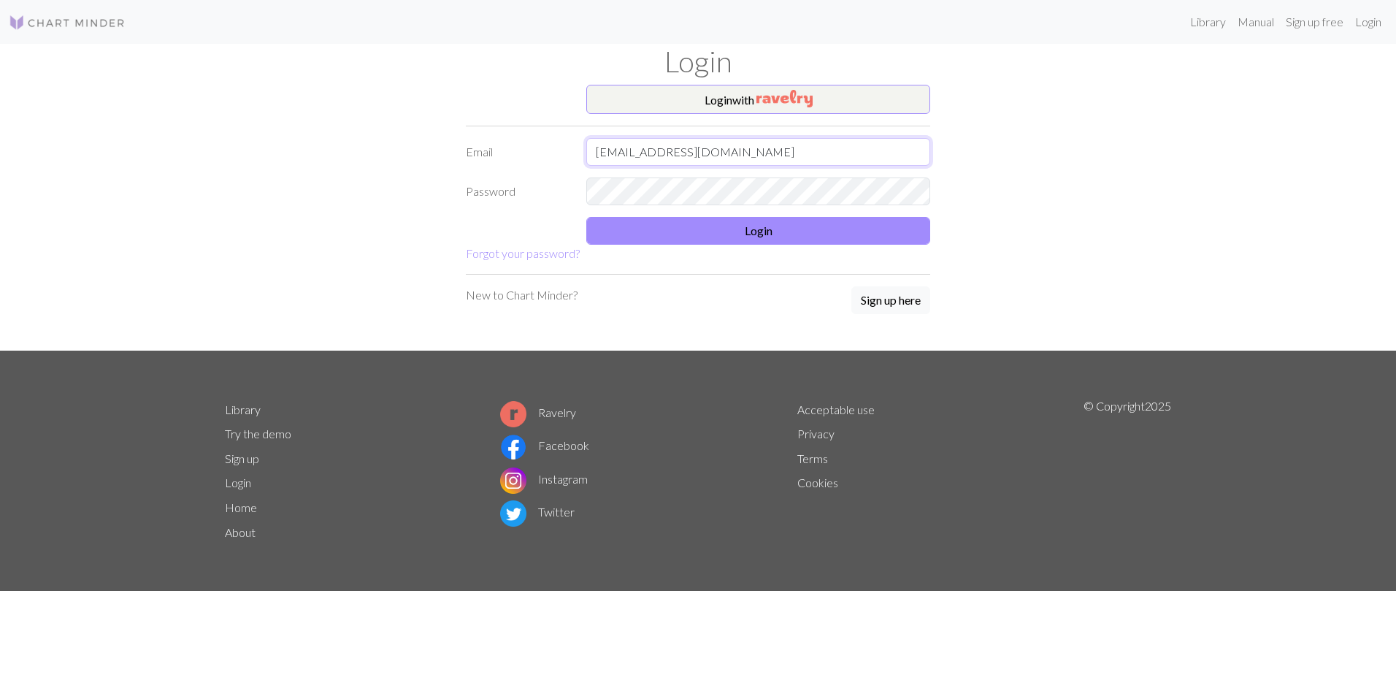
type input "[EMAIL_ADDRESS][DOMAIN_NAME]"
drag, startPoint x: 1144, startPoint y: 138, endPoint x: 1025, endPoint y: 167, distance: 122.6
click at [1144, 138] on div "Login with Email [EMAIL_ADDRESS][DOMAIN_NAME] Password Login Forgot your passwo…" at bounding box center [698, 218] width 964 height 266
click at [746, 223] on button "Login" at bounding box center [758, 231] width 344 height 28
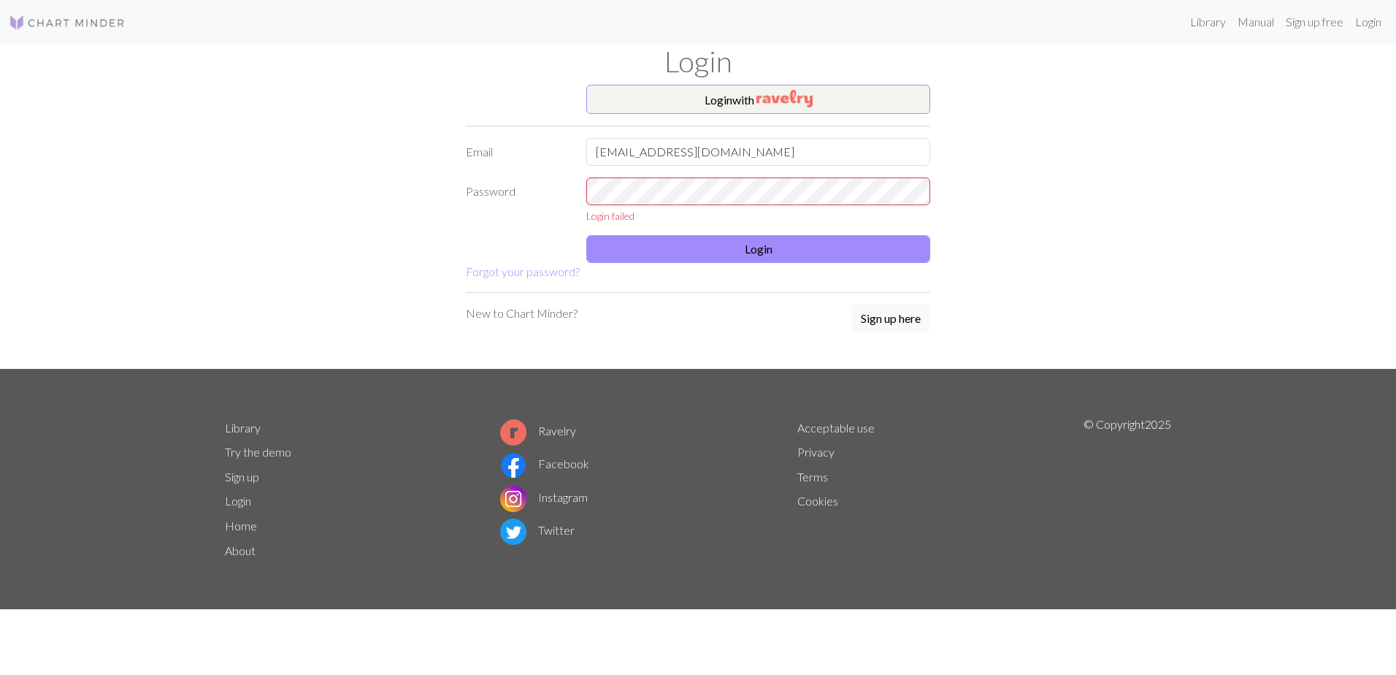
click at [903, 324] on div "Login with Email [EMAIL_ADDRESS][DOMAIN_NAME] Password Login failed Login Forgo…" at bounding box center [698, 227] width 482 height 284
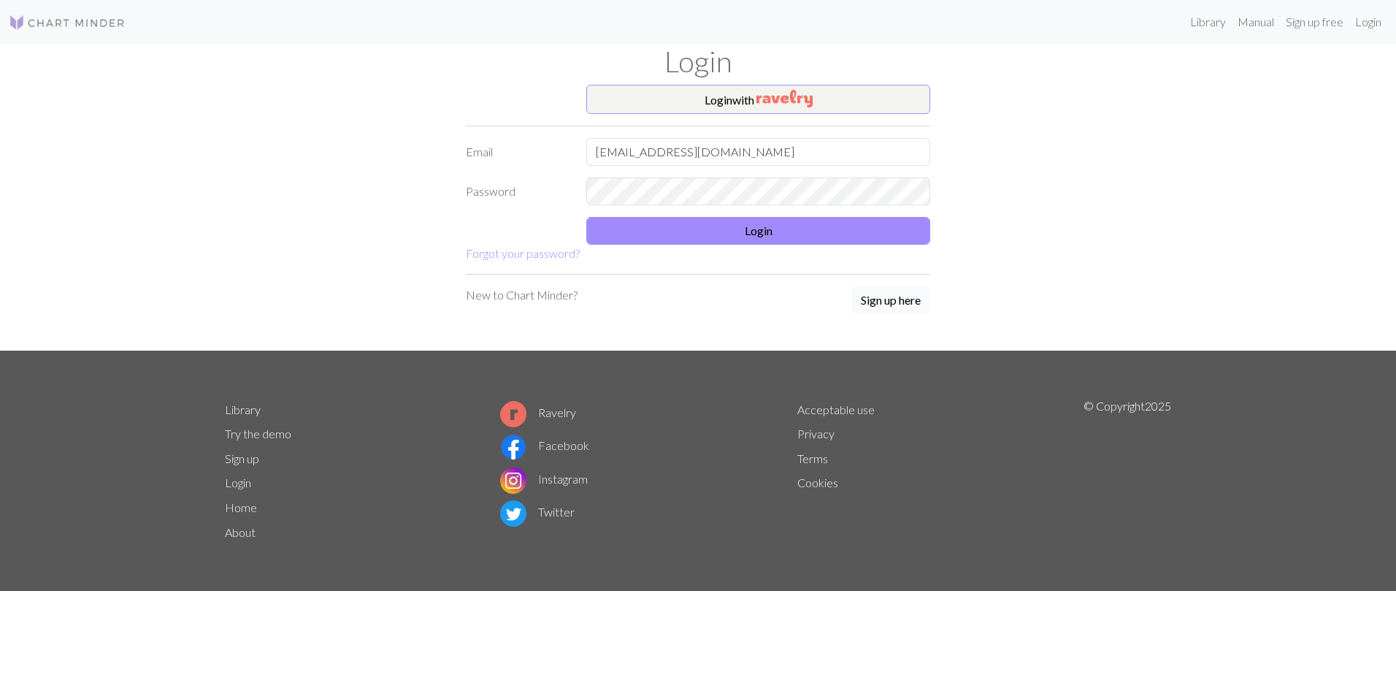
click at [920, 310] on button "Sign up here" at bounding box center [891, 300] width 79 height 28
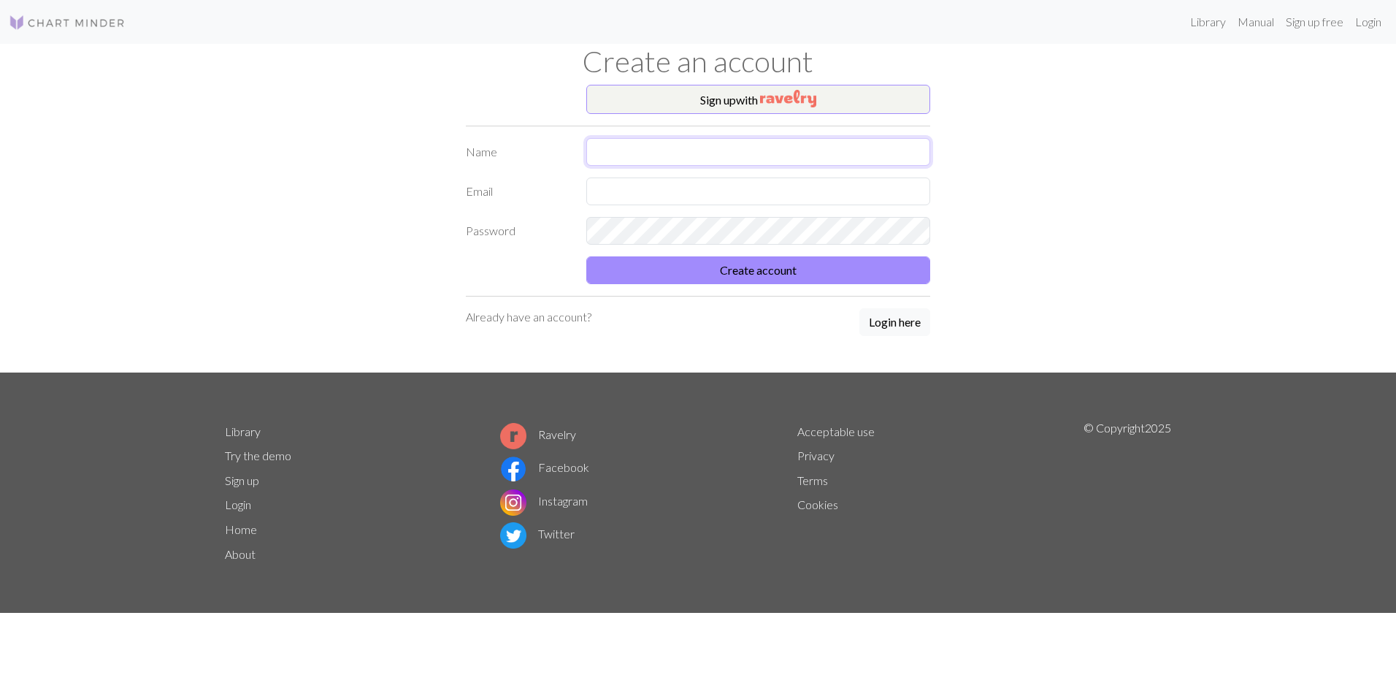
click at [816, 139] on input "text" at bounding box center [758, 152] width 344 height 28
click at [1084, 164] on div "Sign up with Name Email Password Create account Already have an account? Login …" at bounding box center [698, 229] width 964 height 288
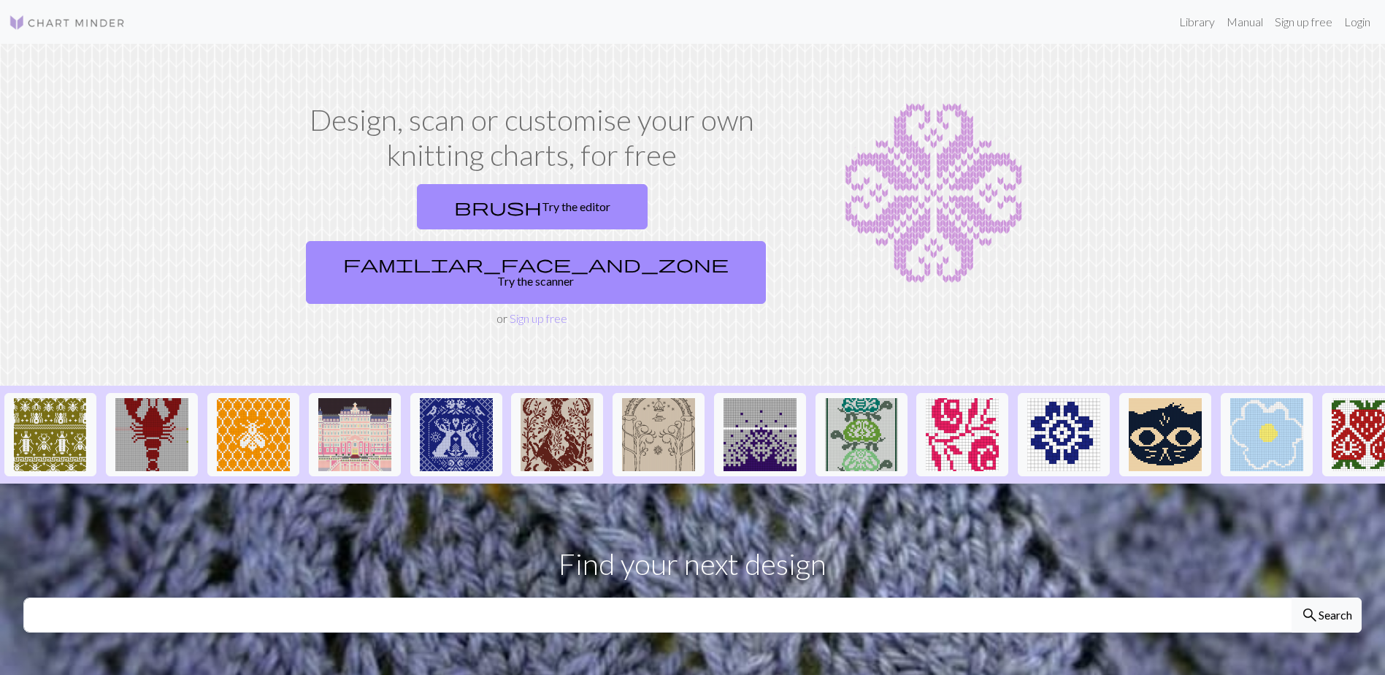
click at [1303, 93] on section "Design, scan or customise your own knitting charts, for free brush Try the edit…" at bounding box center [692, 215] width 1385 height 342
click at [1299, 25] on link "Sign up free" at bounding box center [1303, 21] width 69 height 29
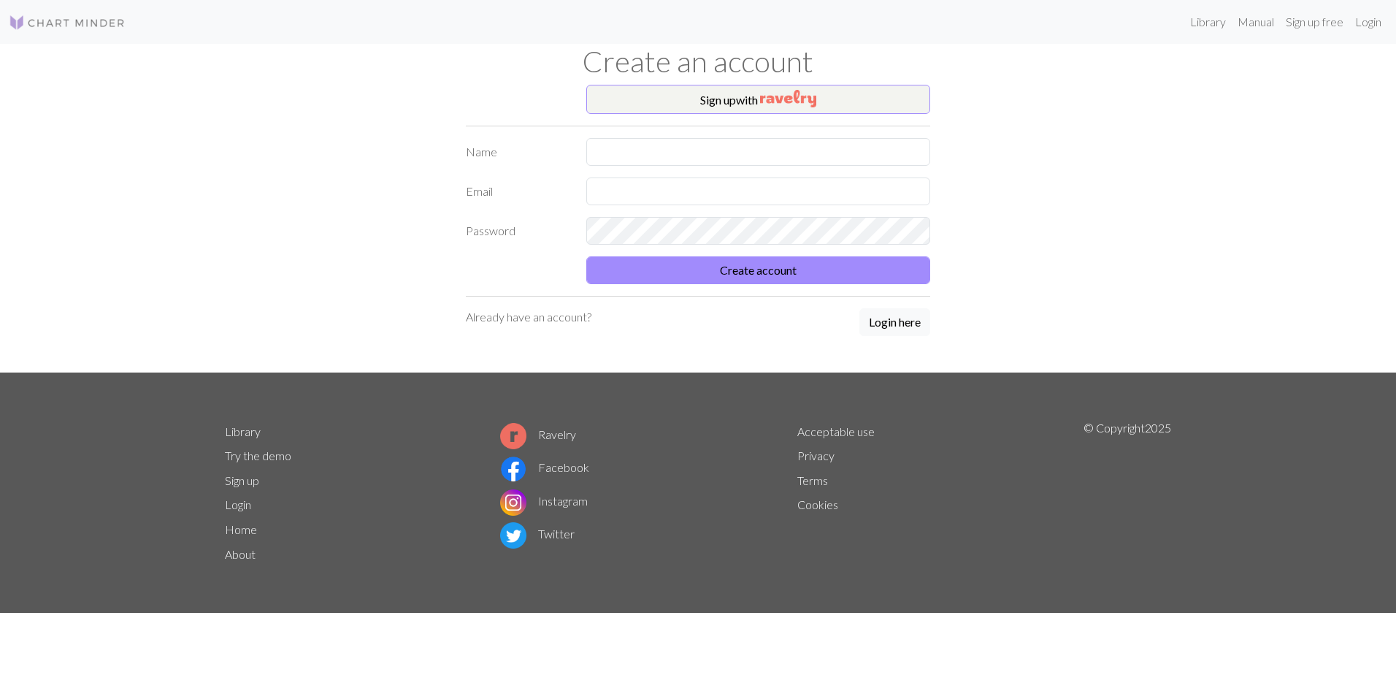
click at [759, 137] on div "Sign up with Name Email Password Create account Already have an account? Login …" at bounding box center [698, 229] width 482 height 288
click at [759, 145] on input "text" at bounding box center [758, 152] width 344 height 28
type input "r"
type input "[PERSON_NAME]"
type input "ㅗ"
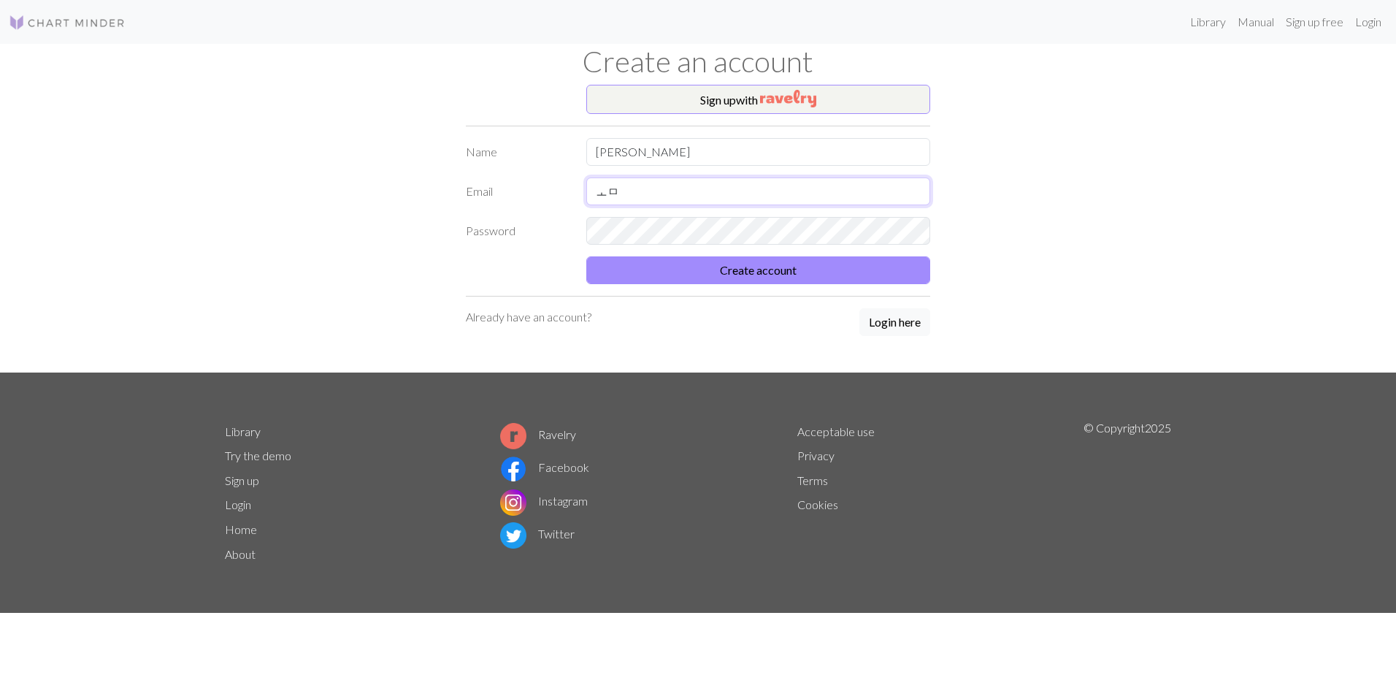
type input "ㅗ"
type input "[EMAIL_ADDRESS][DOMAIN_NAME]"
click at [1016, 146] on div "Sign up with Name [PERSON_NAME] Email [EMAIL_ADDRESS][DOMAIN_NAME] Password Cre…" at bounding box center [698, 229] width 964 height 288
click at [586, 256] on button "Create account" at bounding box center [758, 270] width 344 height 28
click at [863, 264] on button "Create account" at bounding box center [758, 270] width 344 height 28
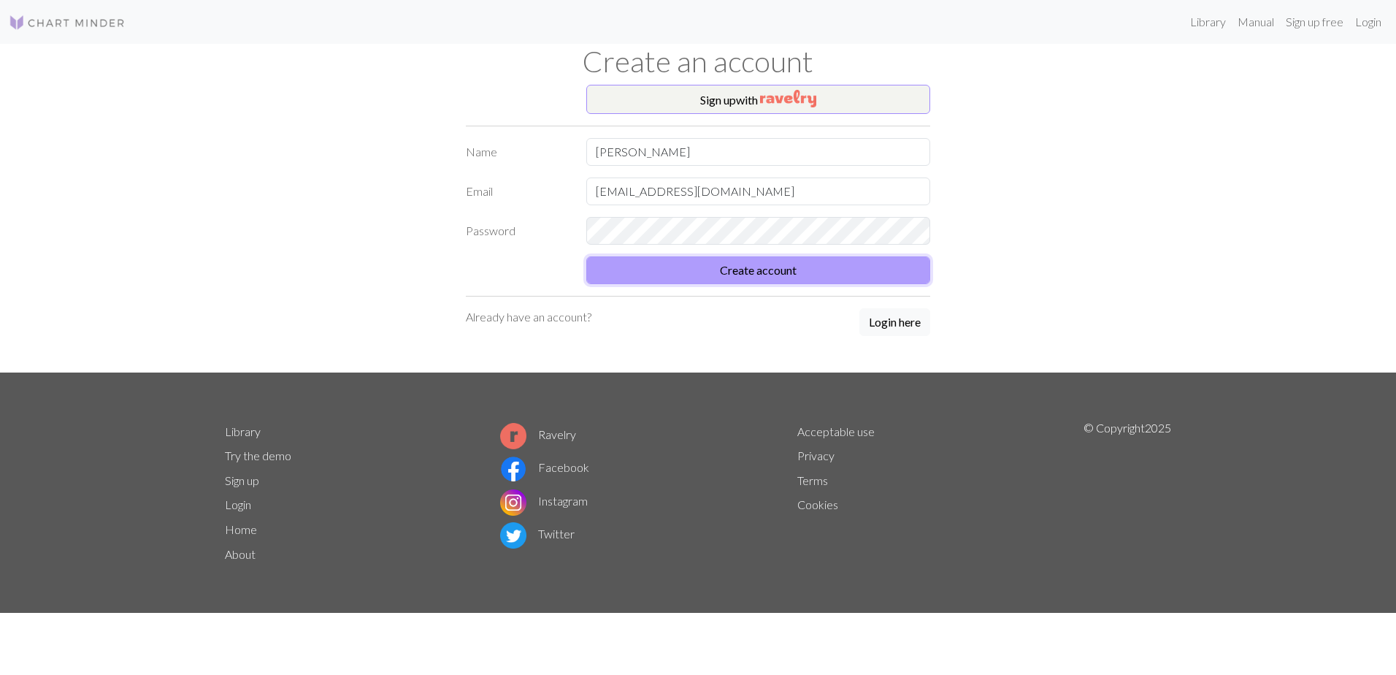
click at [792, 268] on button "Create account" at bounding box center [758, 270] width 344 height 28
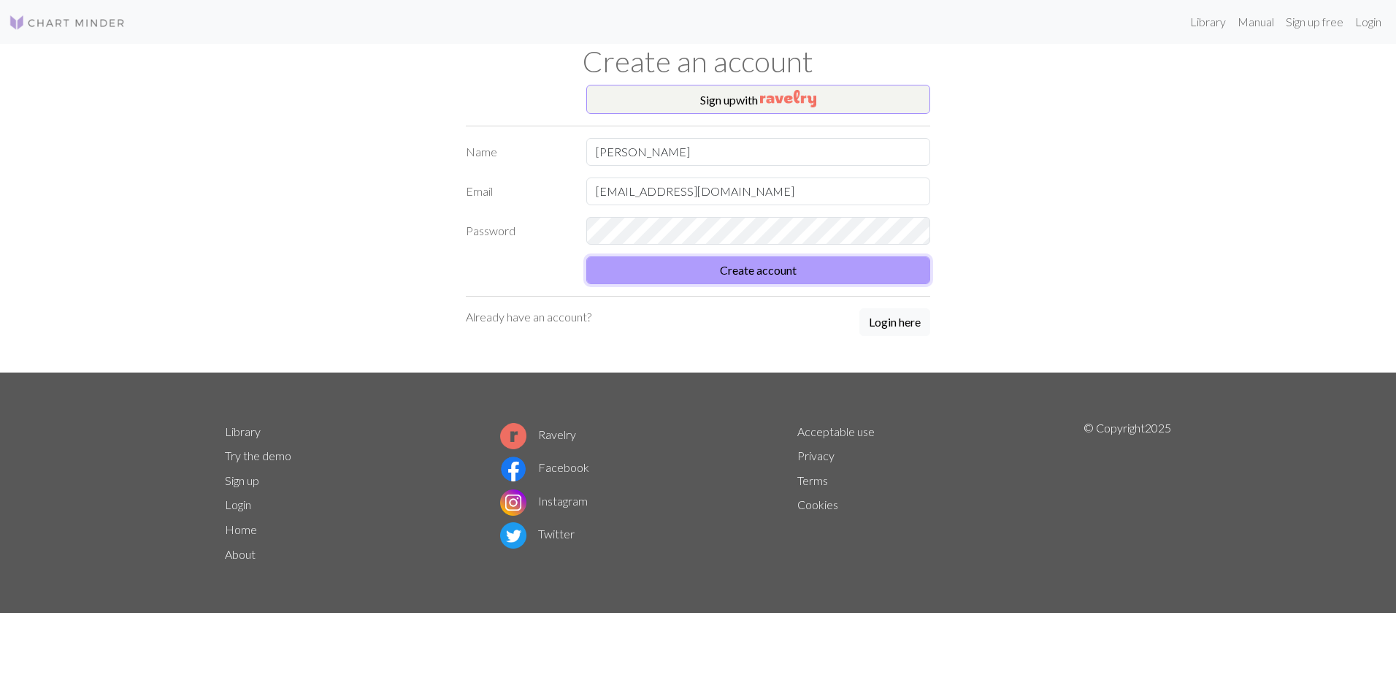
click at [792, 268] on button "Create account" at bounding box center [758, 270] width 344 height 28
click at [794, 268] on button "Create account" at bounding box center [758, 270] width 344 height 28
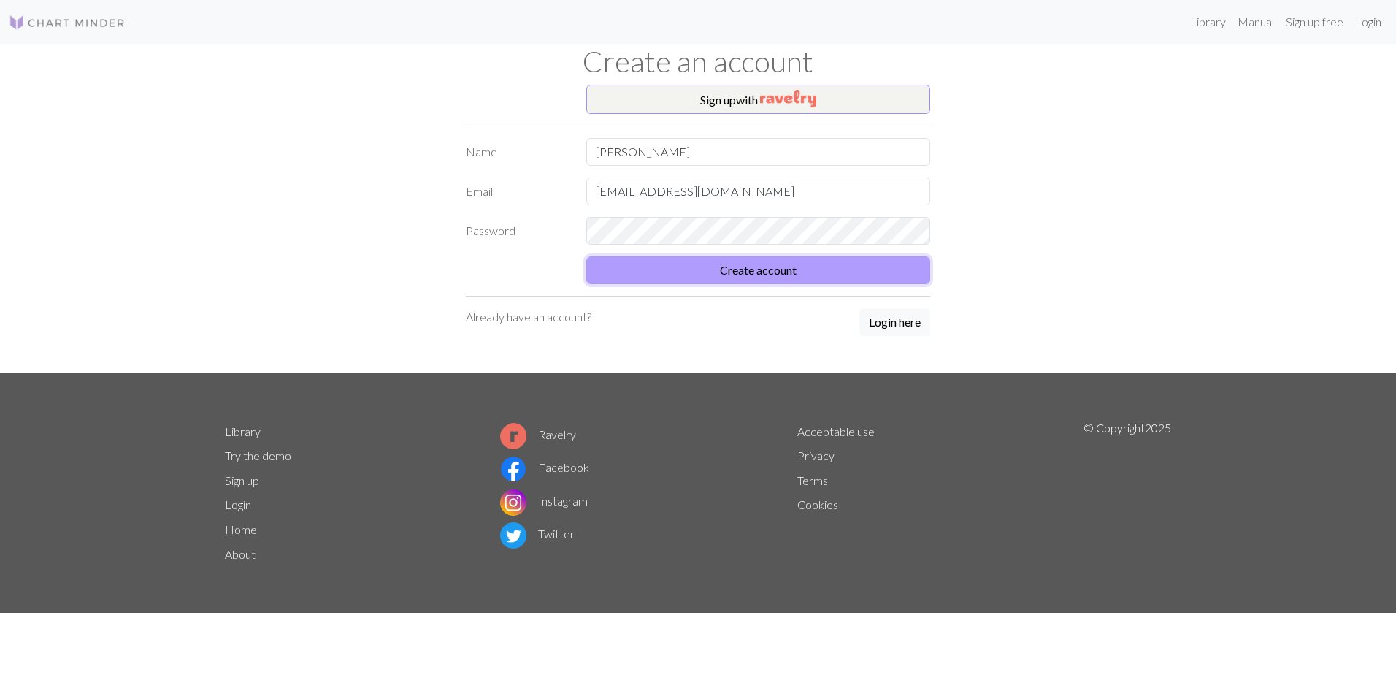
click at [794, 268] on button "Create account" at bounding box center [758, 270] width 344 height 28
